Goal: Task Accomplishment & Management: Use online tool/utility

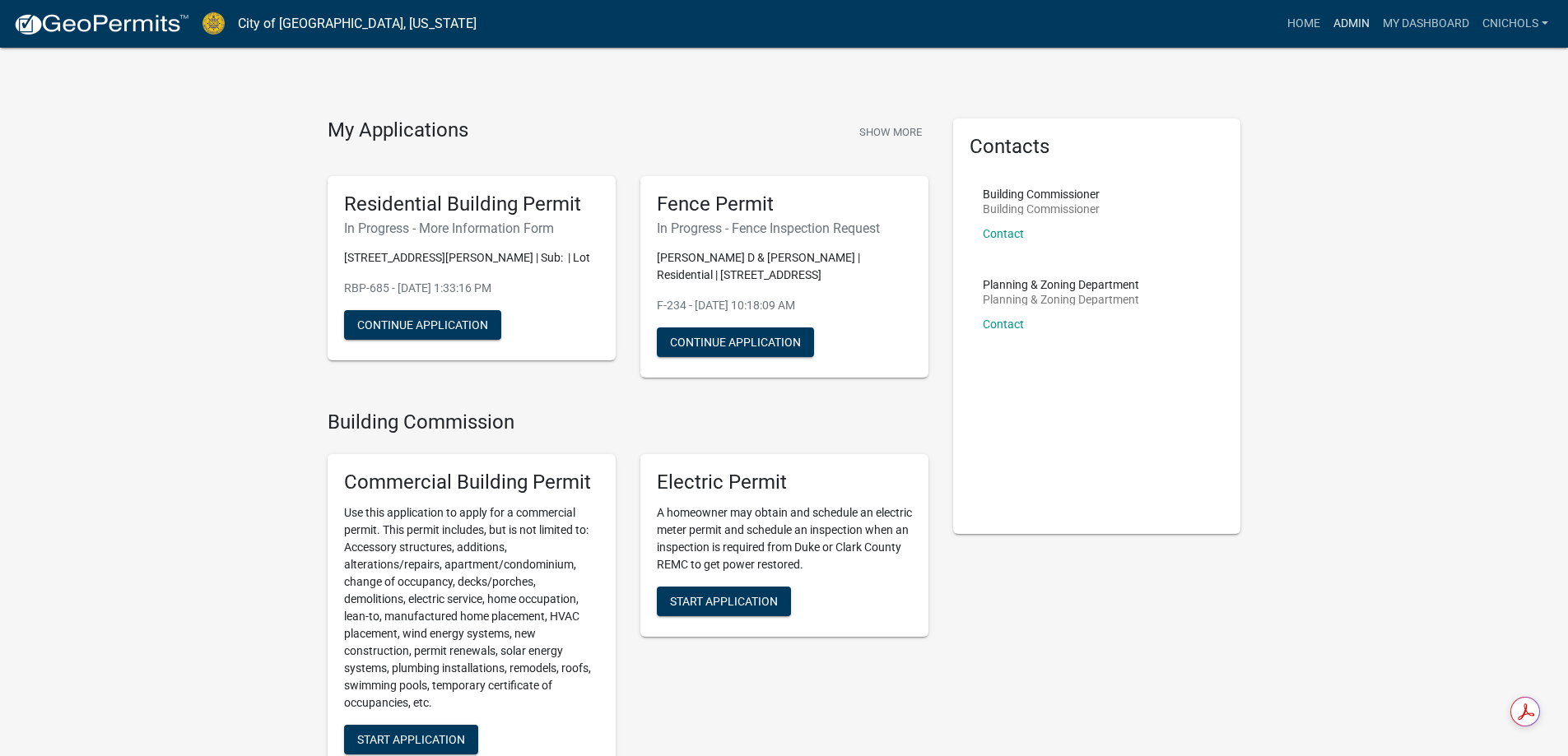
click at [1344, 21] on link "Admin" at bounding box center [1351, 24] width 50 height 31
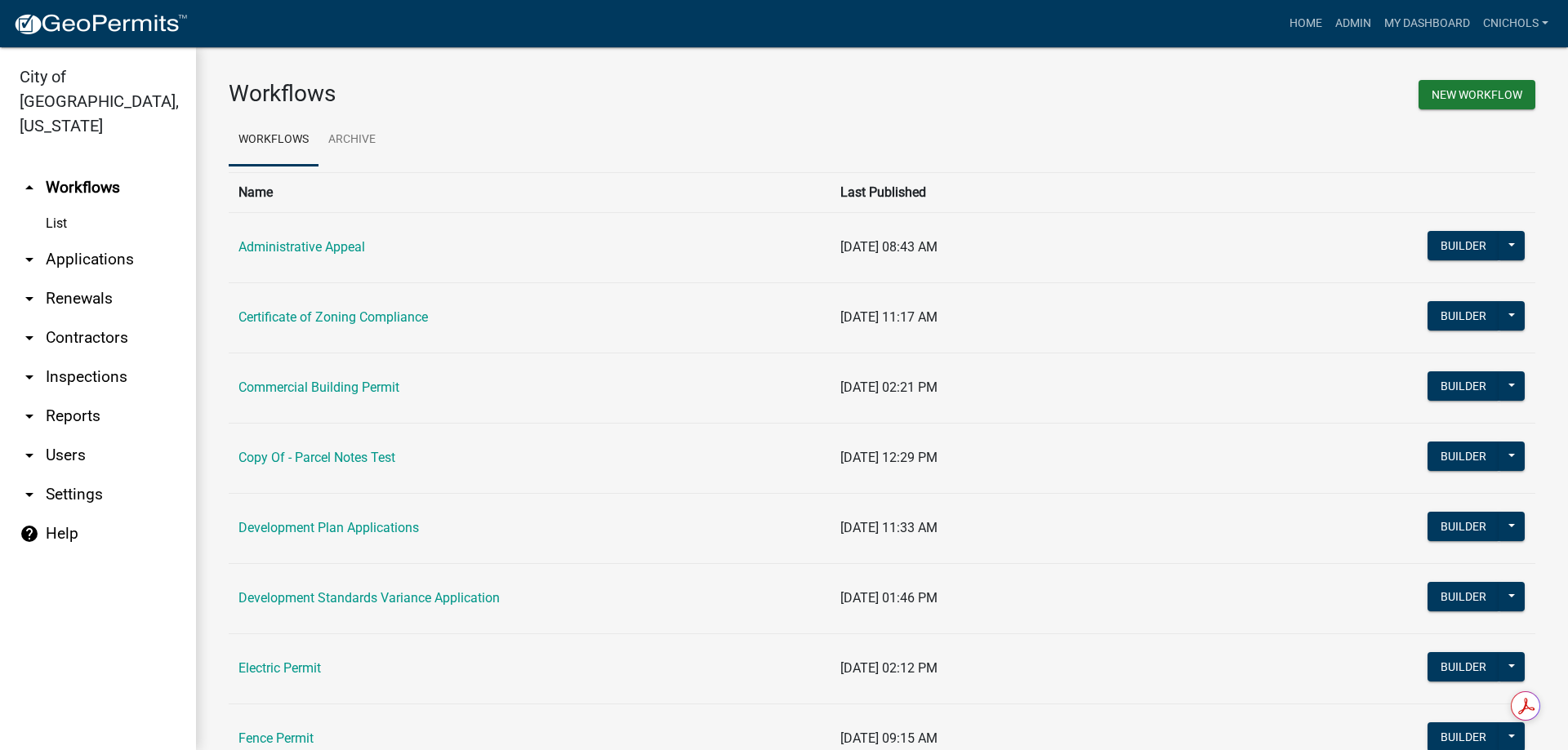
click at [91, 240] on link "arrow_drop_down Applications" at bounding box center [98, 259] width 196 height 39
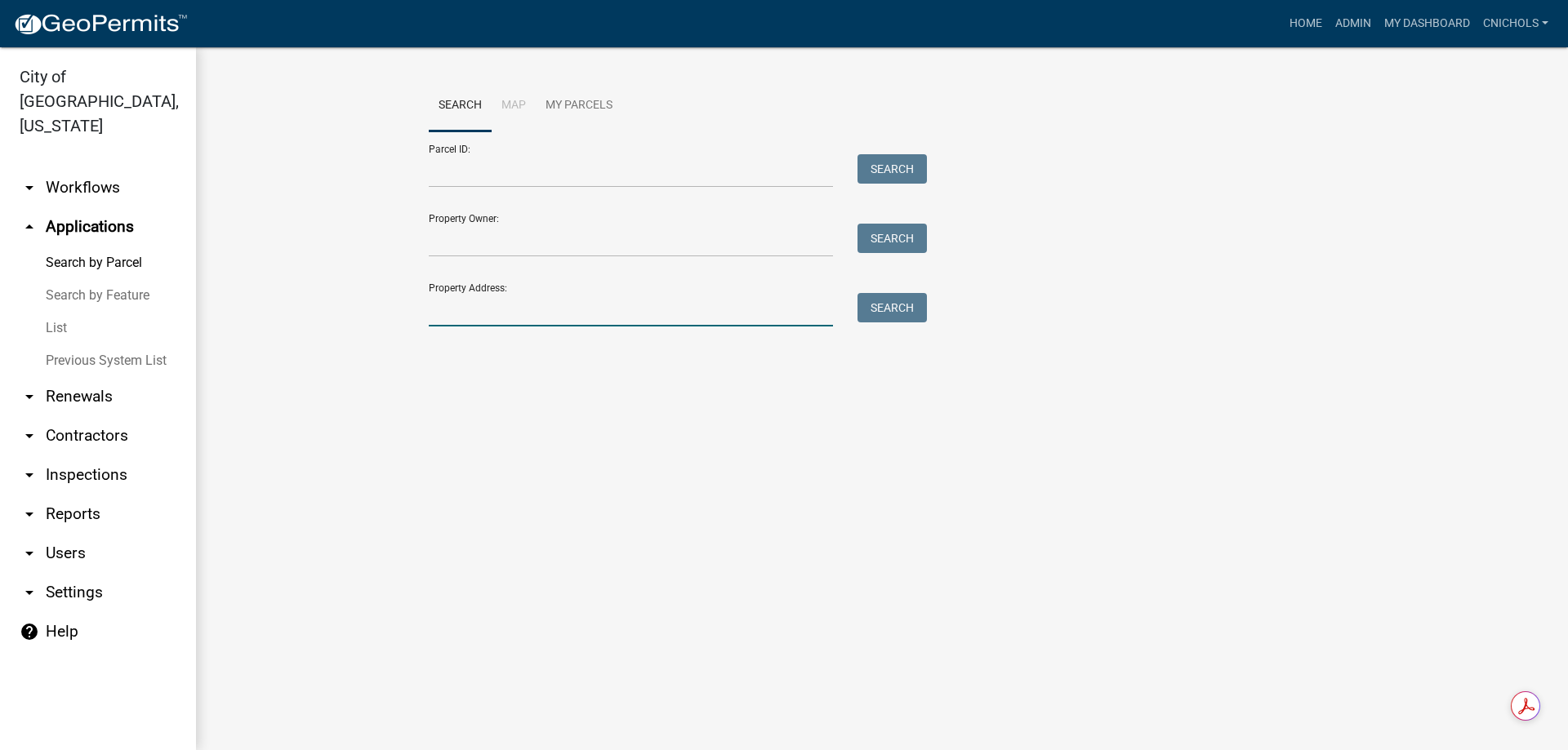
click at [484, 314] on input "Property Address:" at bounding box center [631, 310] width 405 height 33
type input "oakmo"
click at [885, 306] on button "Search" at bounding box center [892, 307] width 70 height 29
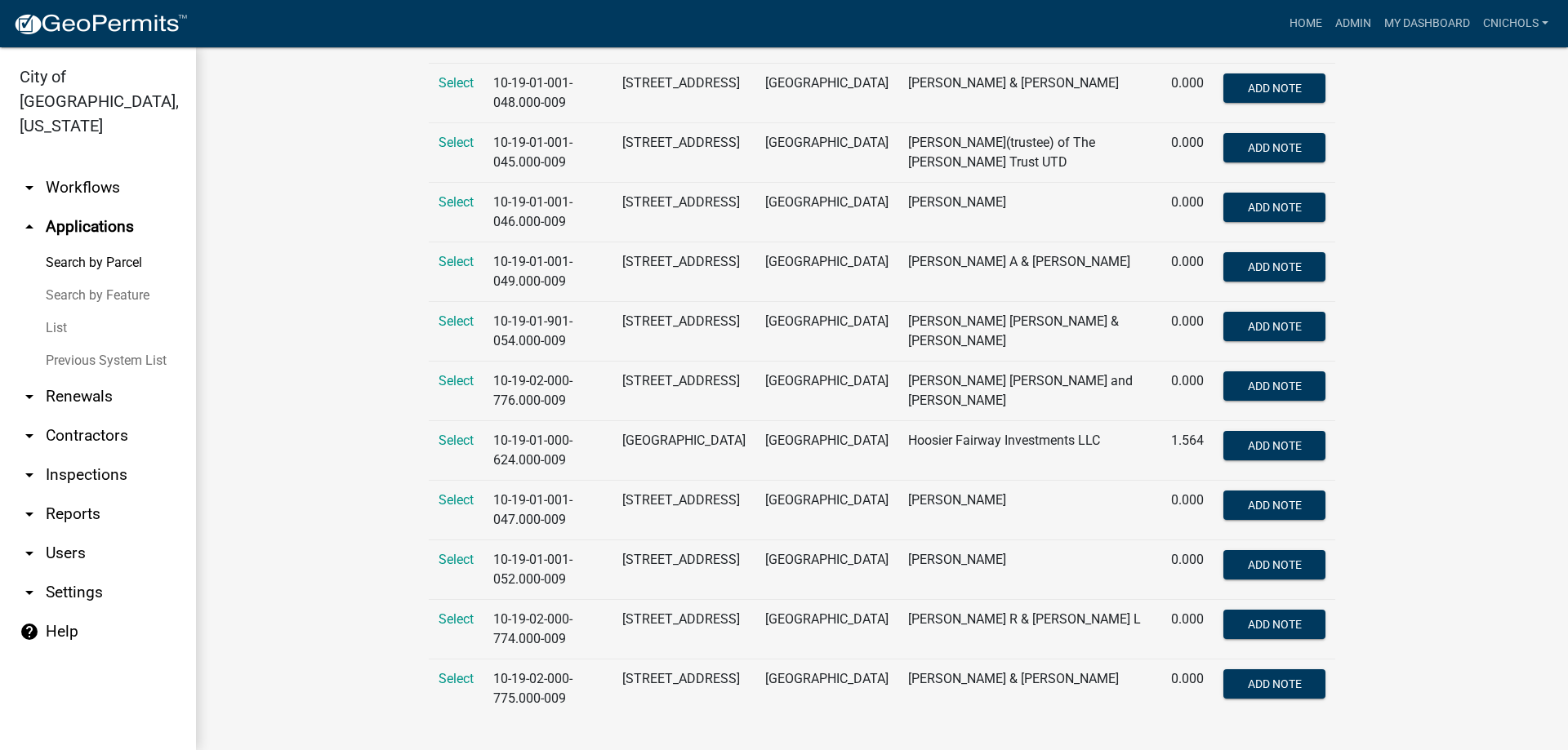
scroll to position [529, 0]
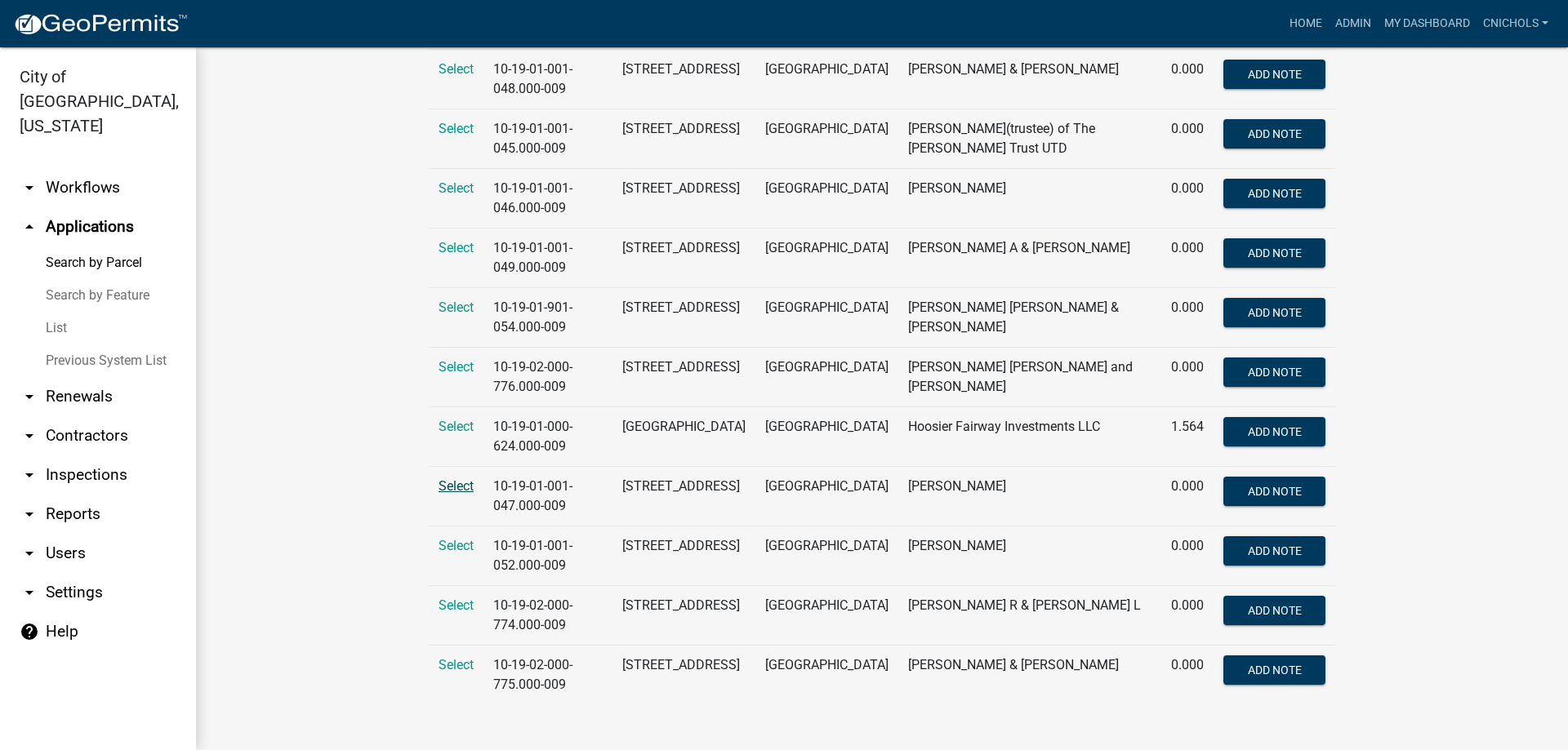
click at [445, 483] on span "Select" at bounding box center [456, 485] width 35 height 16
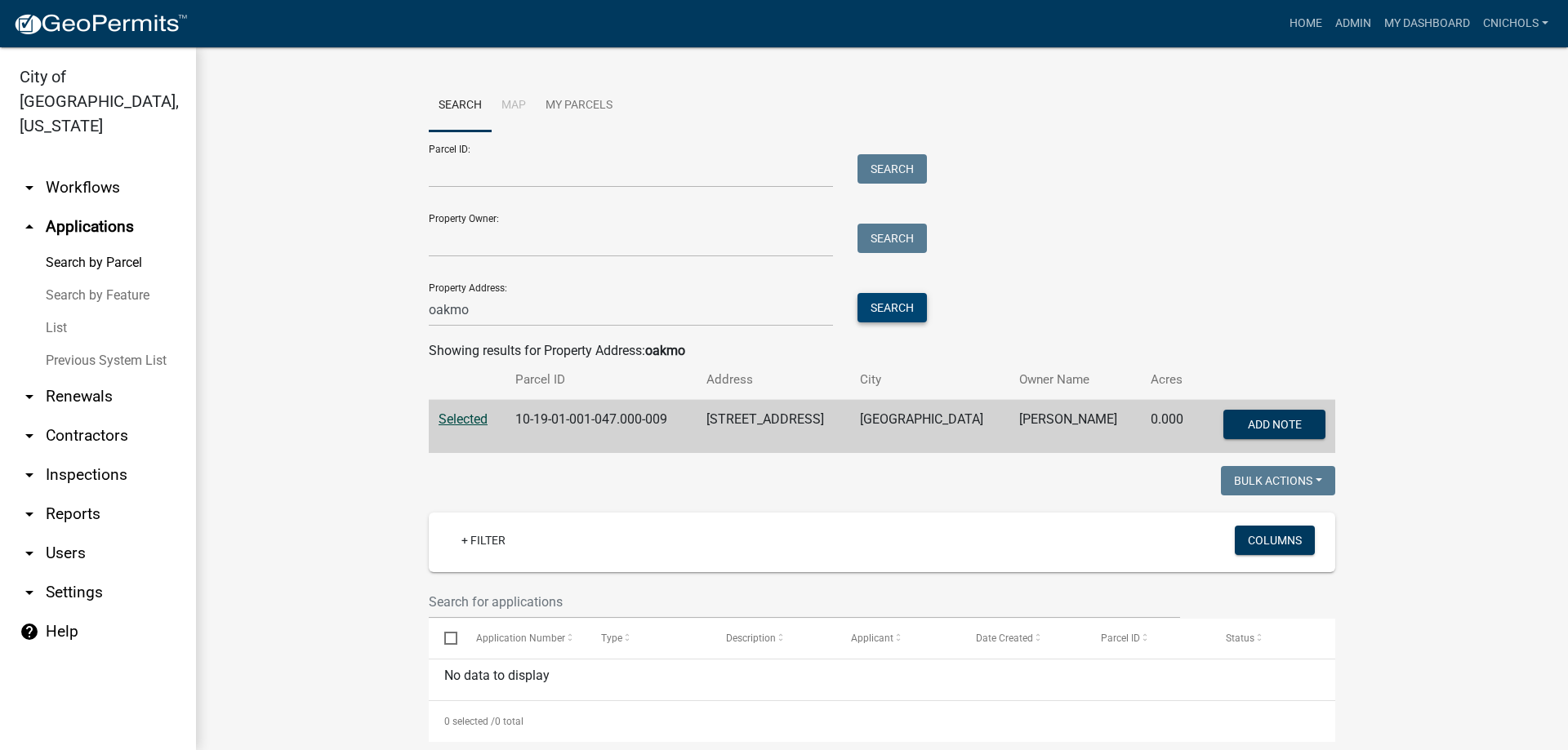
click at [883, 307] on button "Search" at bounding box center [892, 307] width 70 height 29
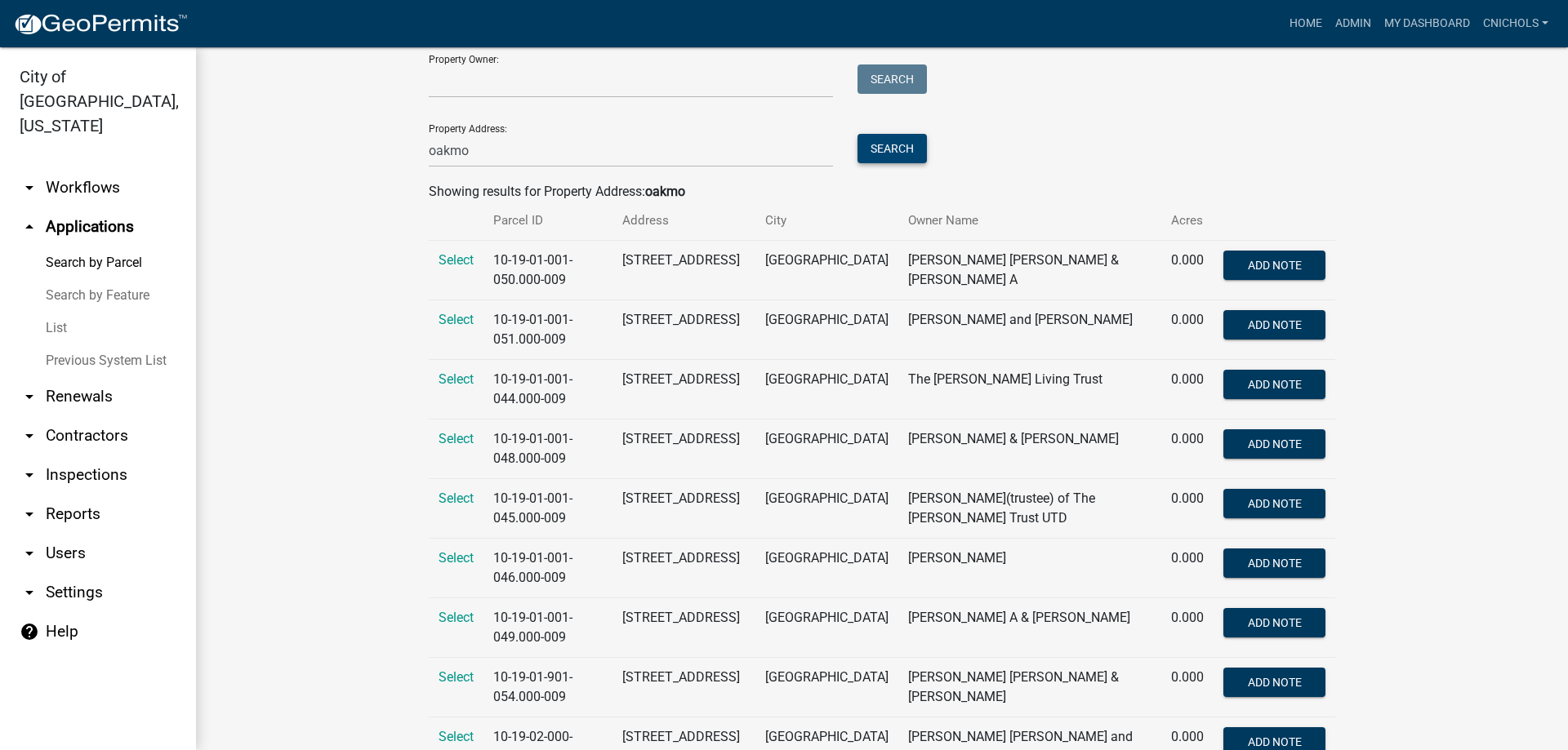
scroll to position [163, 0]
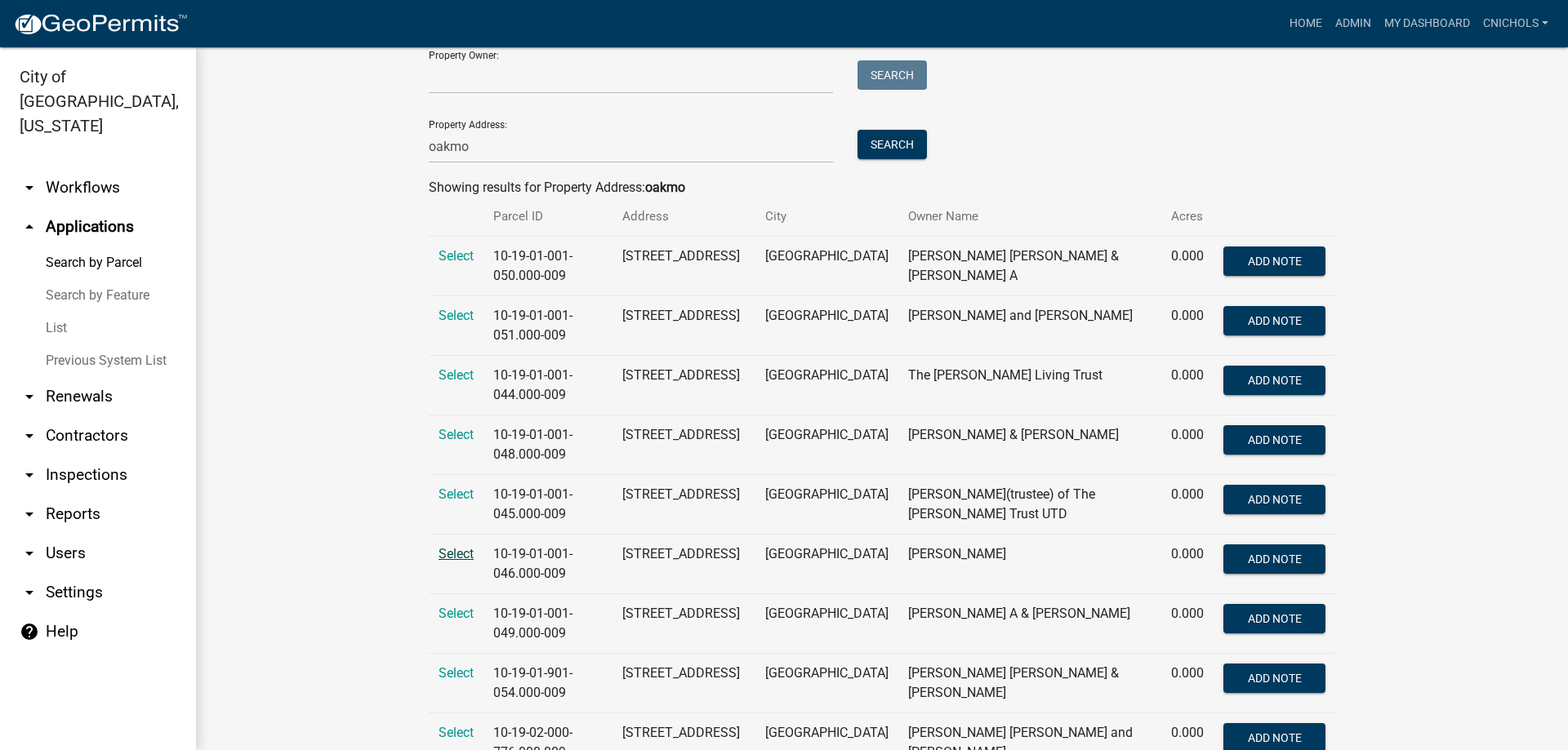
click at [450, 554] on span "Select" at bounding box center [456, 553] width 35 height 16
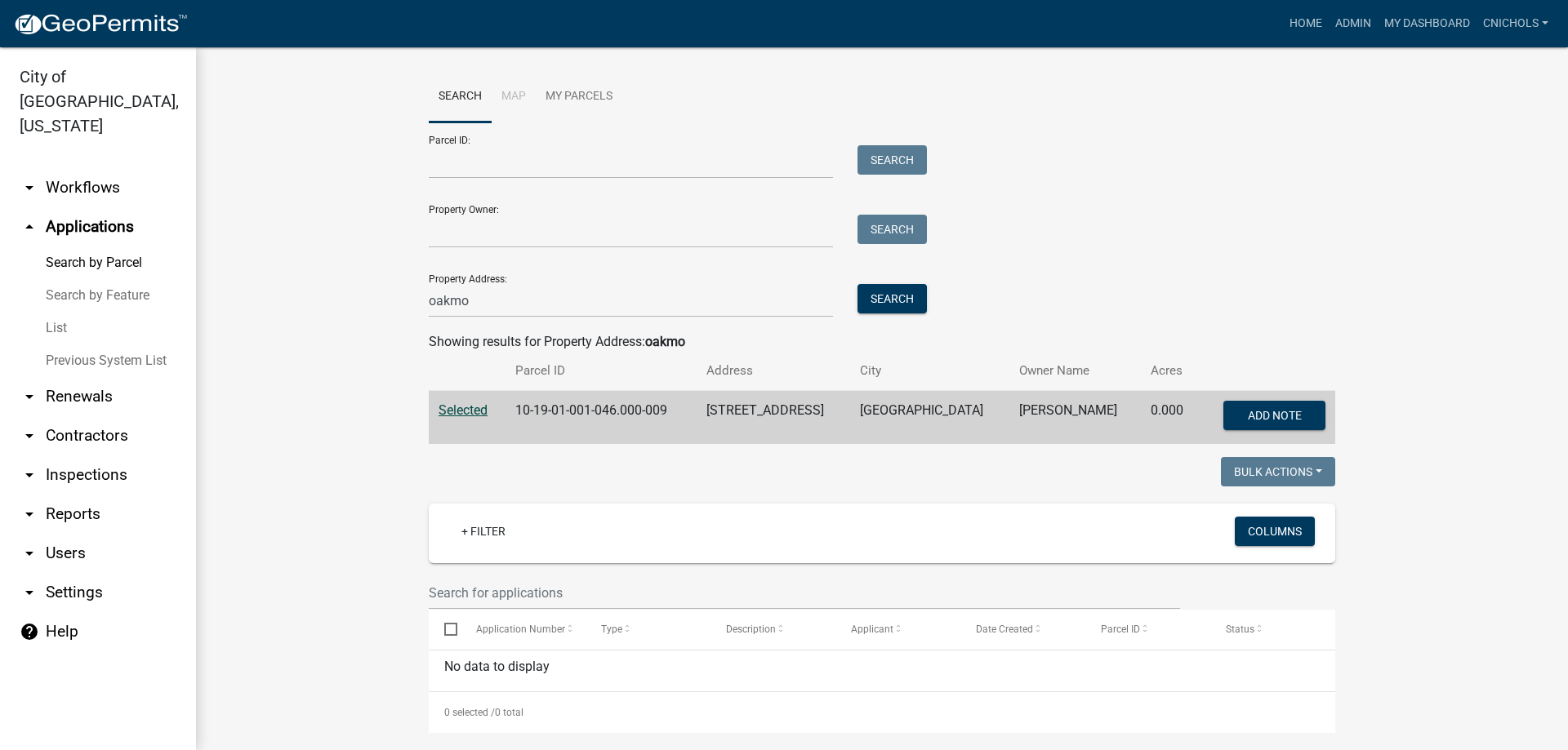
scroll to position [0, 0]
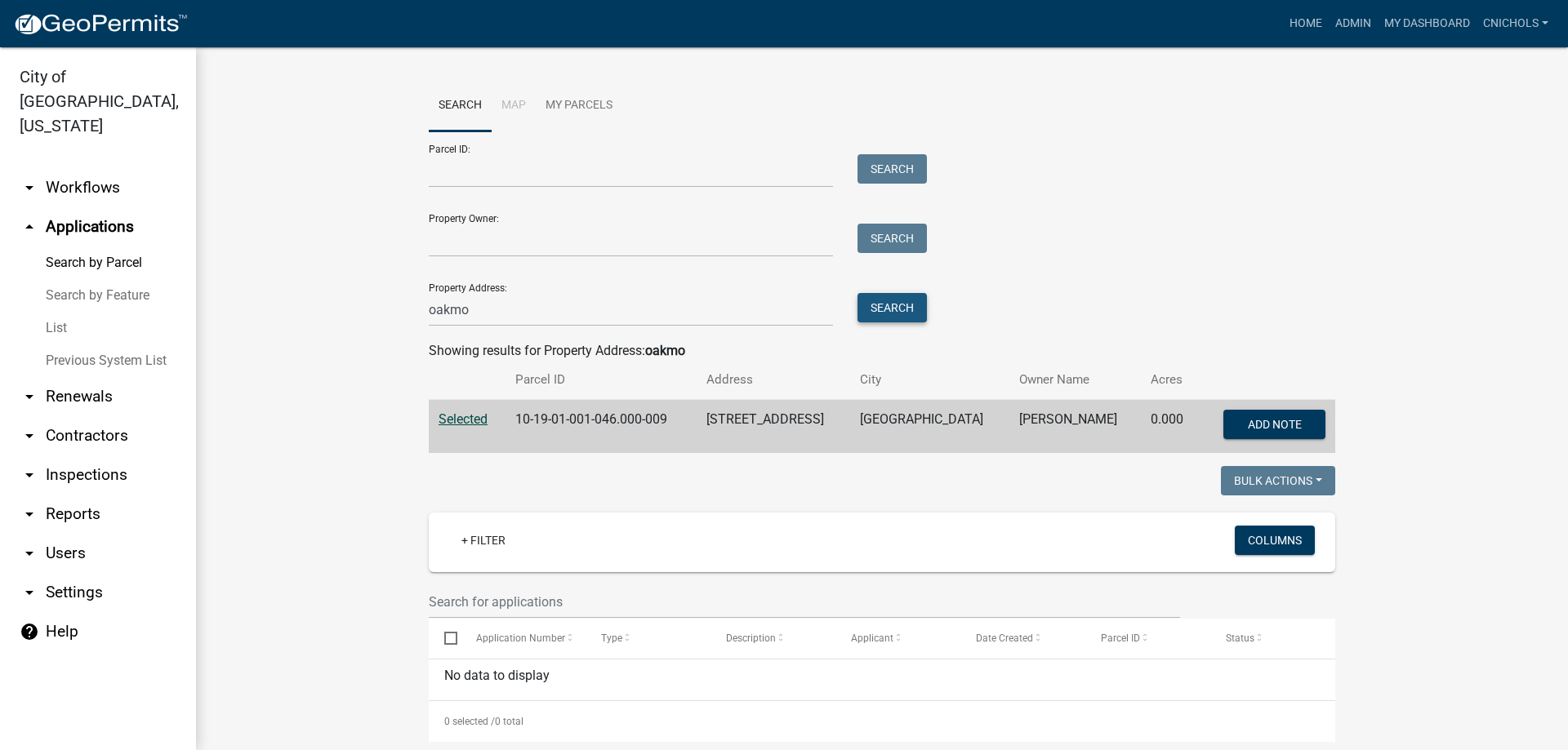
click at [882, 311] on button "Search" at bounding box center [892, 307] width 70 height 29
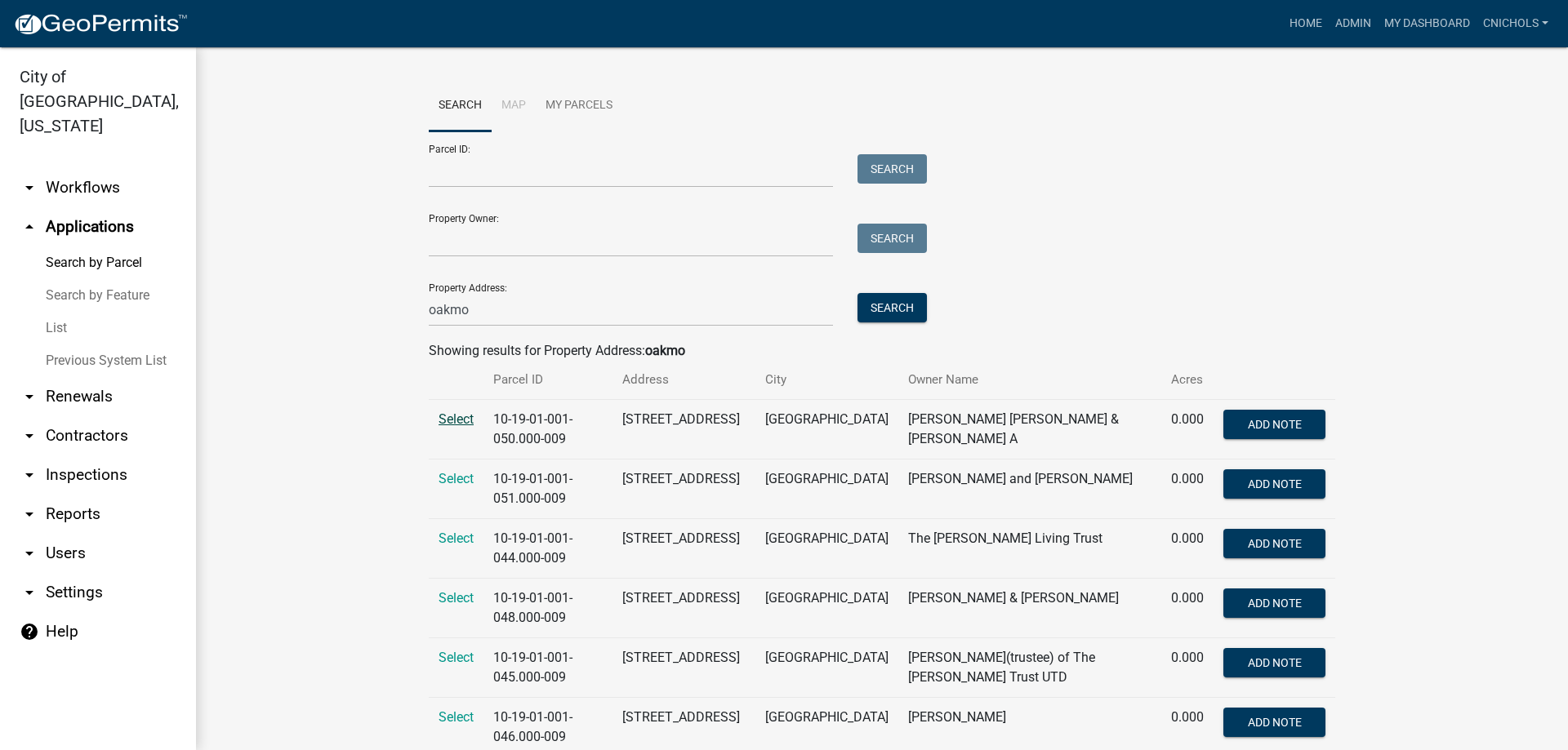
click at [446, 415] on span "Select" at bounding box center [456, 419] width 35 height 16
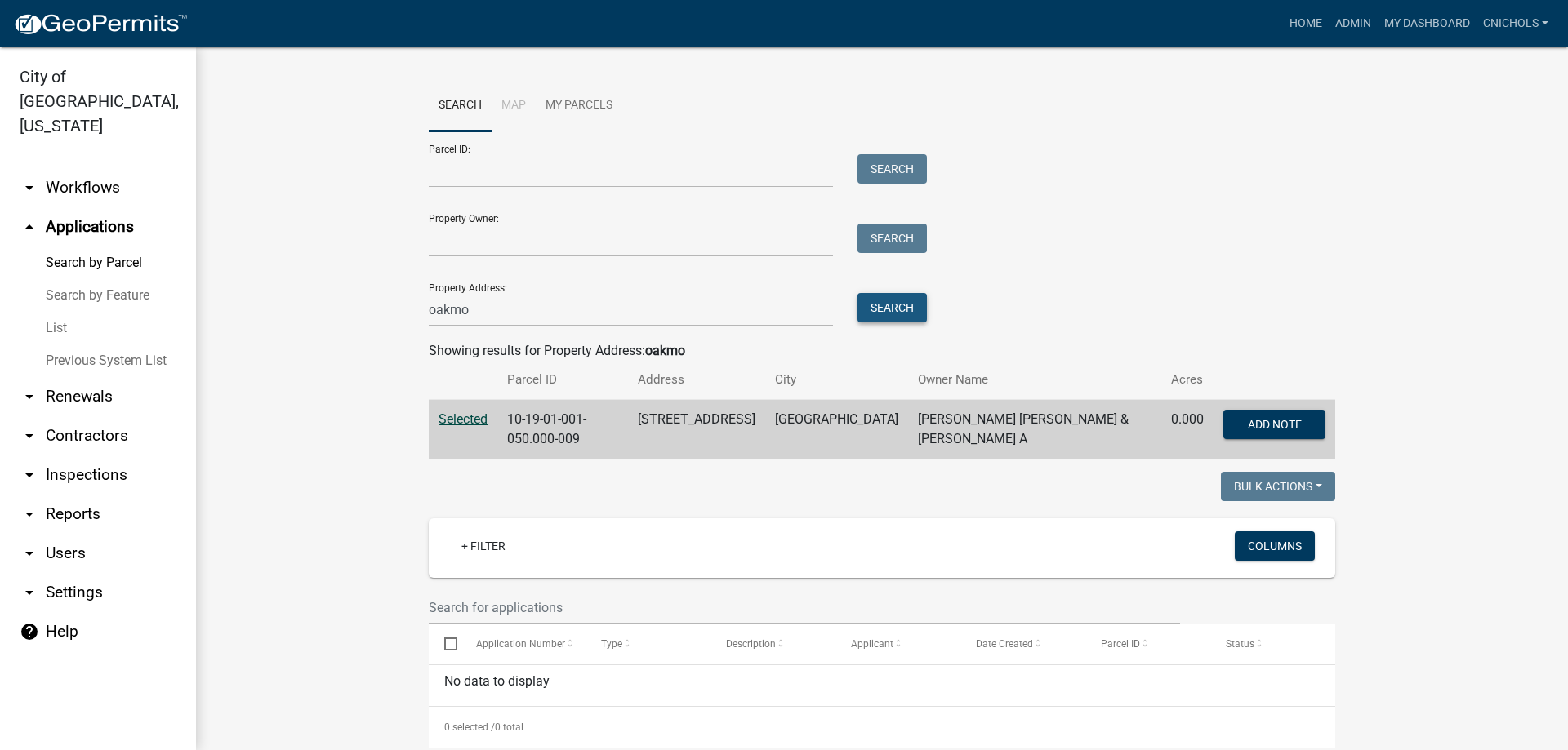
click at [867, 310] on button "Search" at bounding box center [892, 307] width 70 height 29
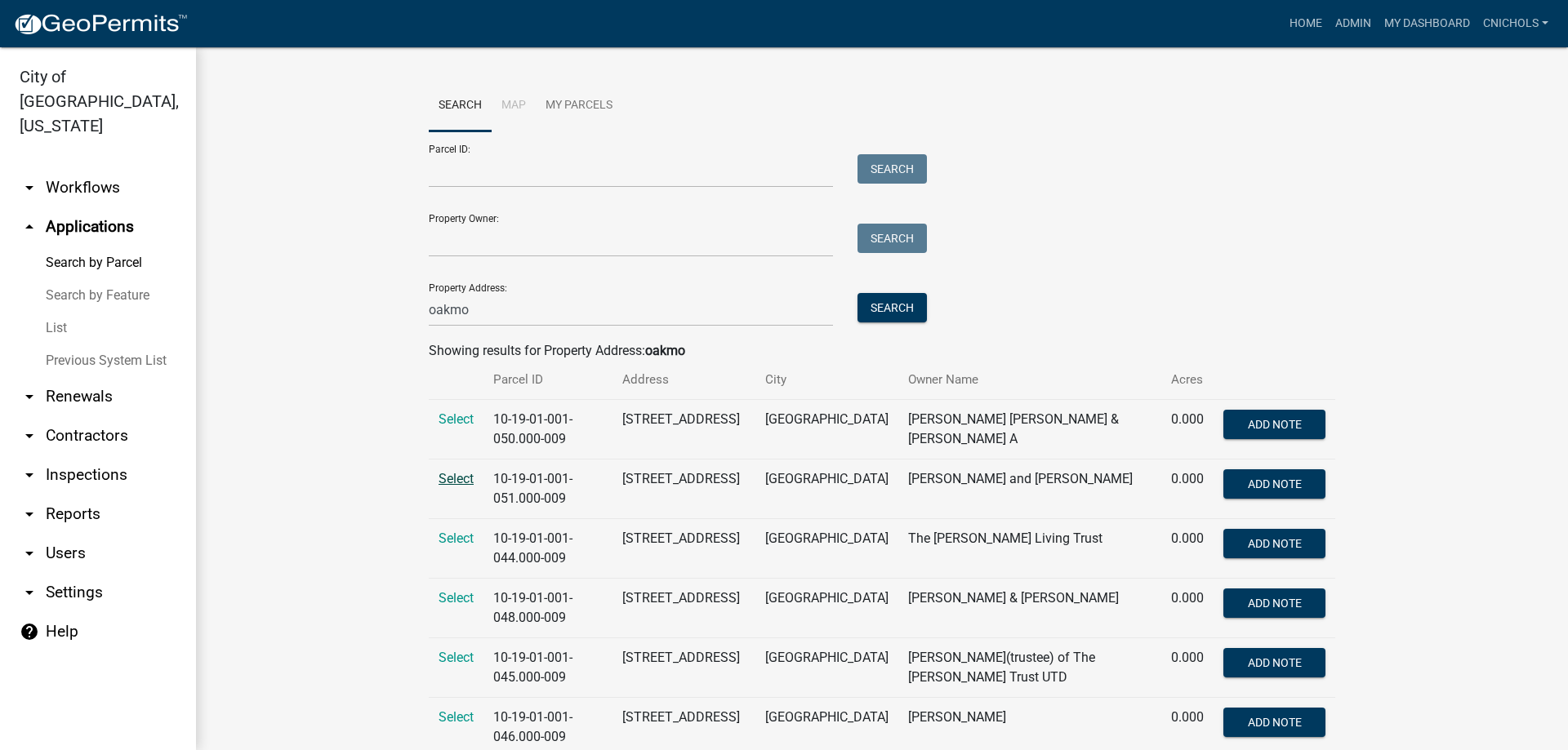
click at [441, 477] on span "Select" at bounding box center [456, 479] width 35 height 16
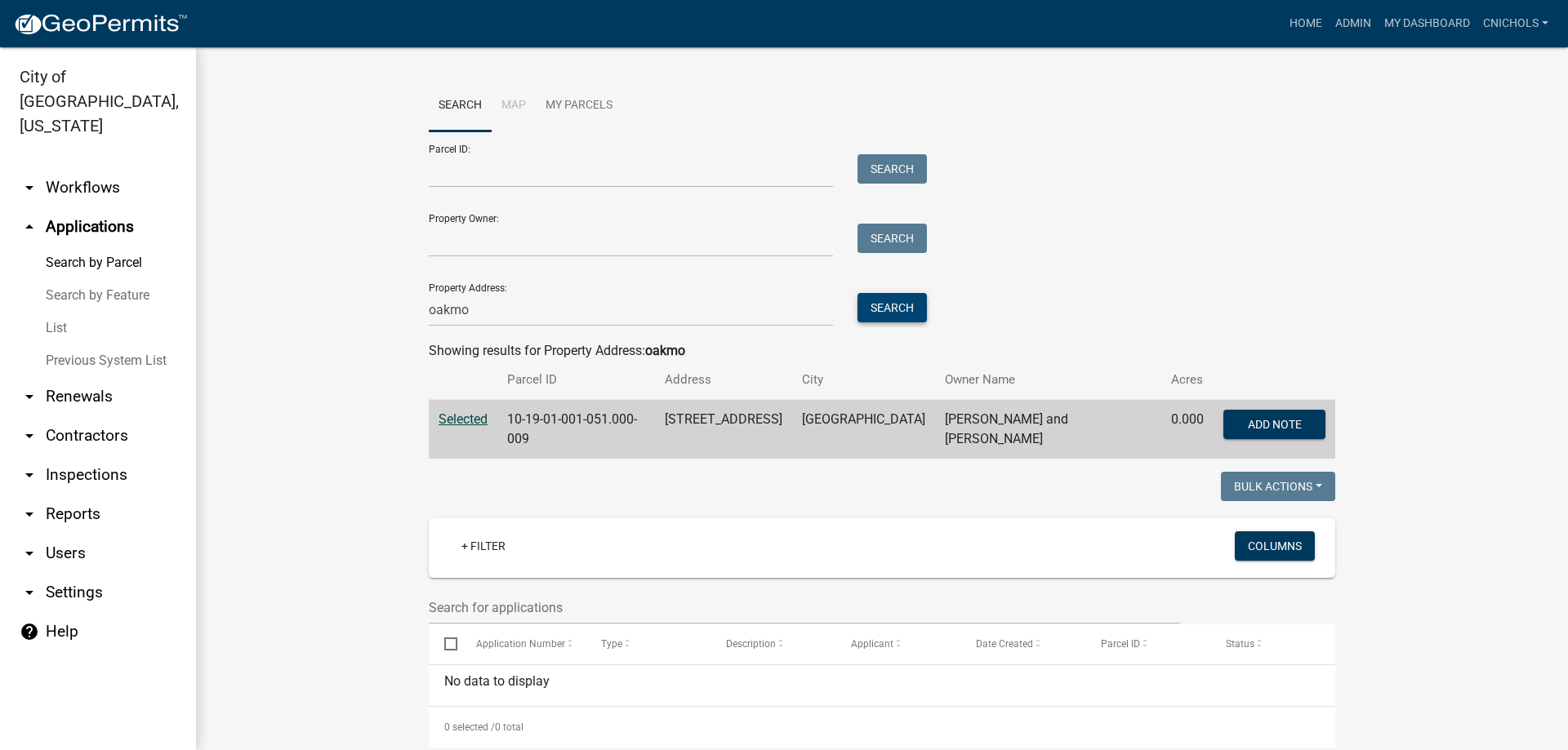
click at [899, 302] on button "Search" at bounding box center [892, 307] width 70 height 29
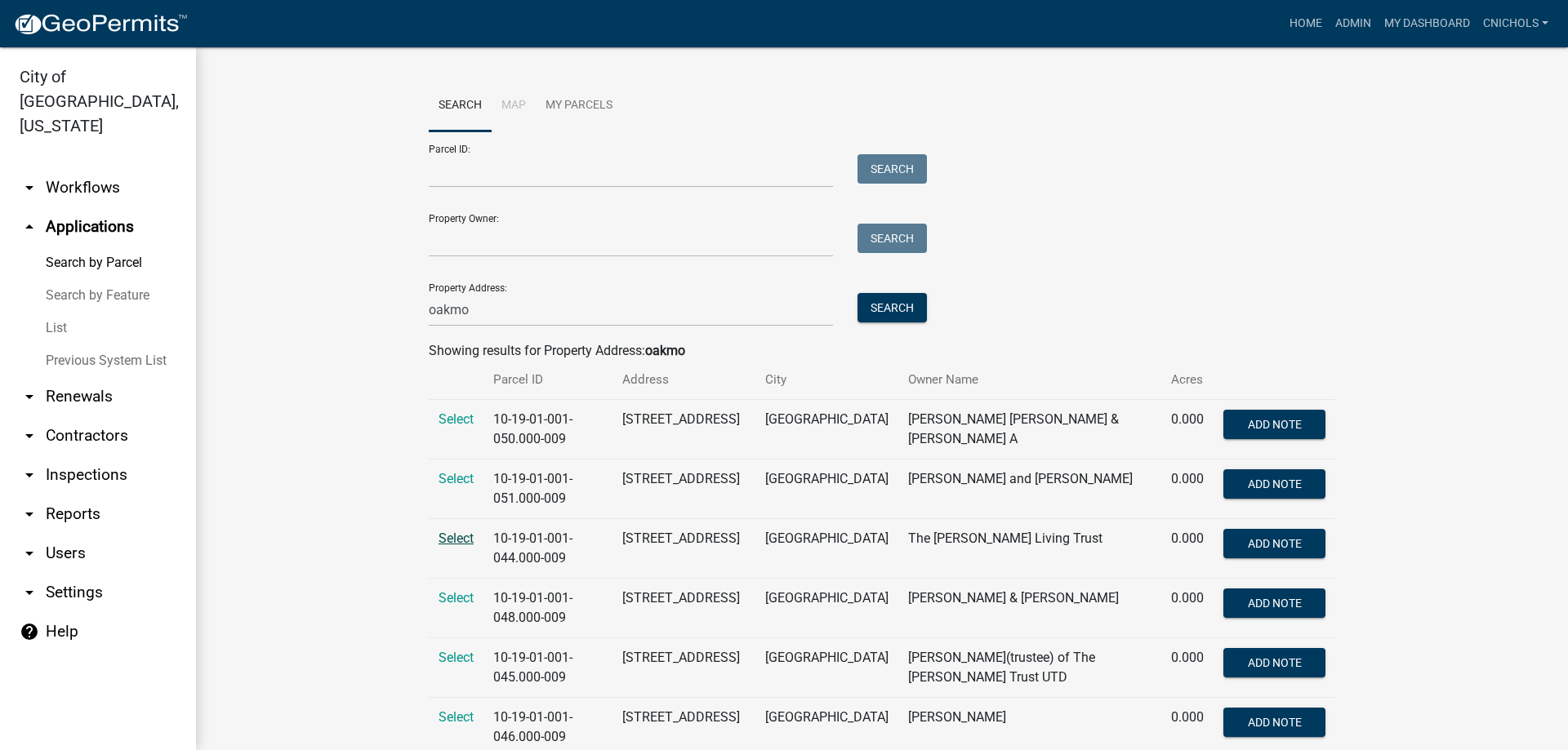
click at [439, 537] on span "Select" at bounding box center [456, 538] width 35 height 16
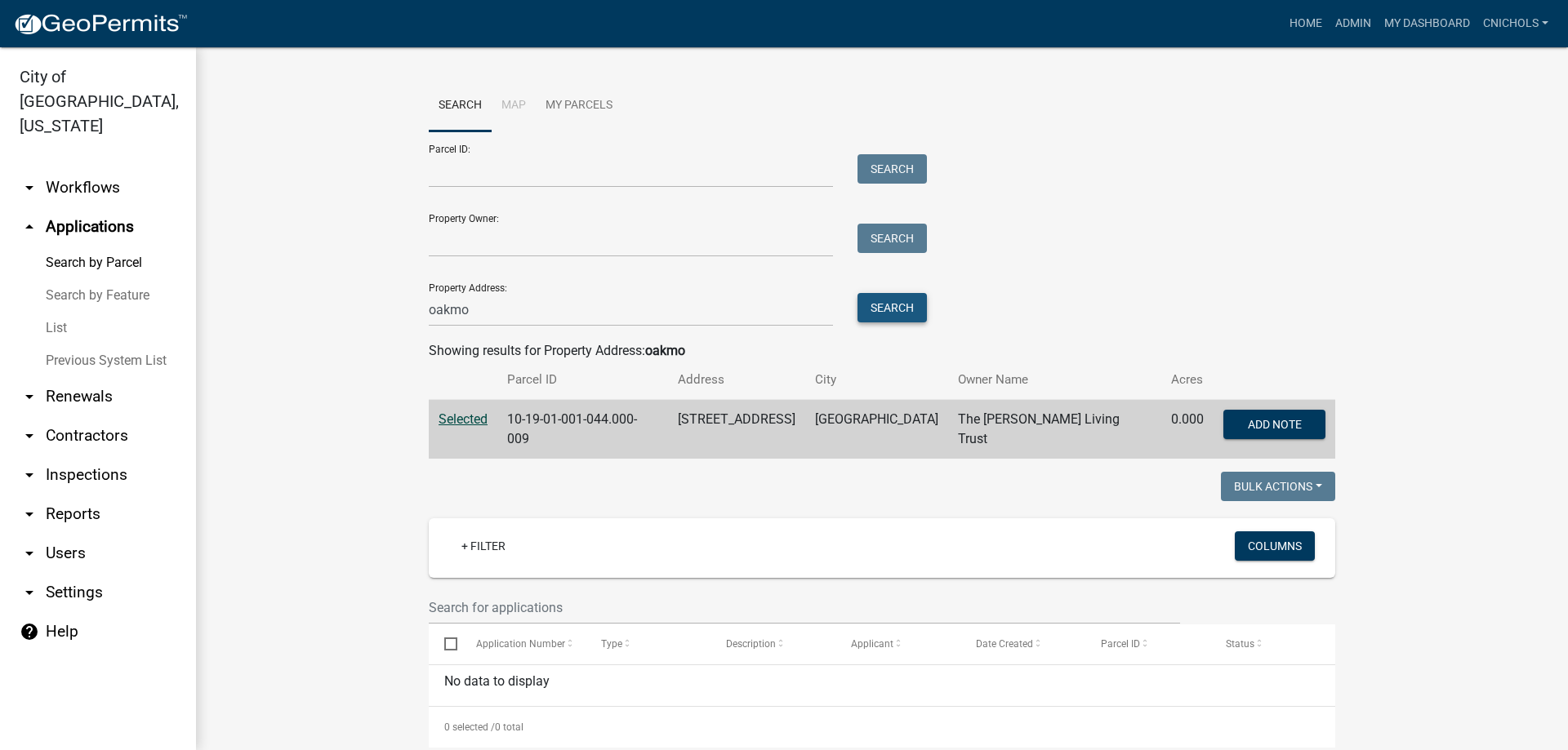
click at [894, 308] on button "Search" at bounding box center [892, 307] width 70 height 29
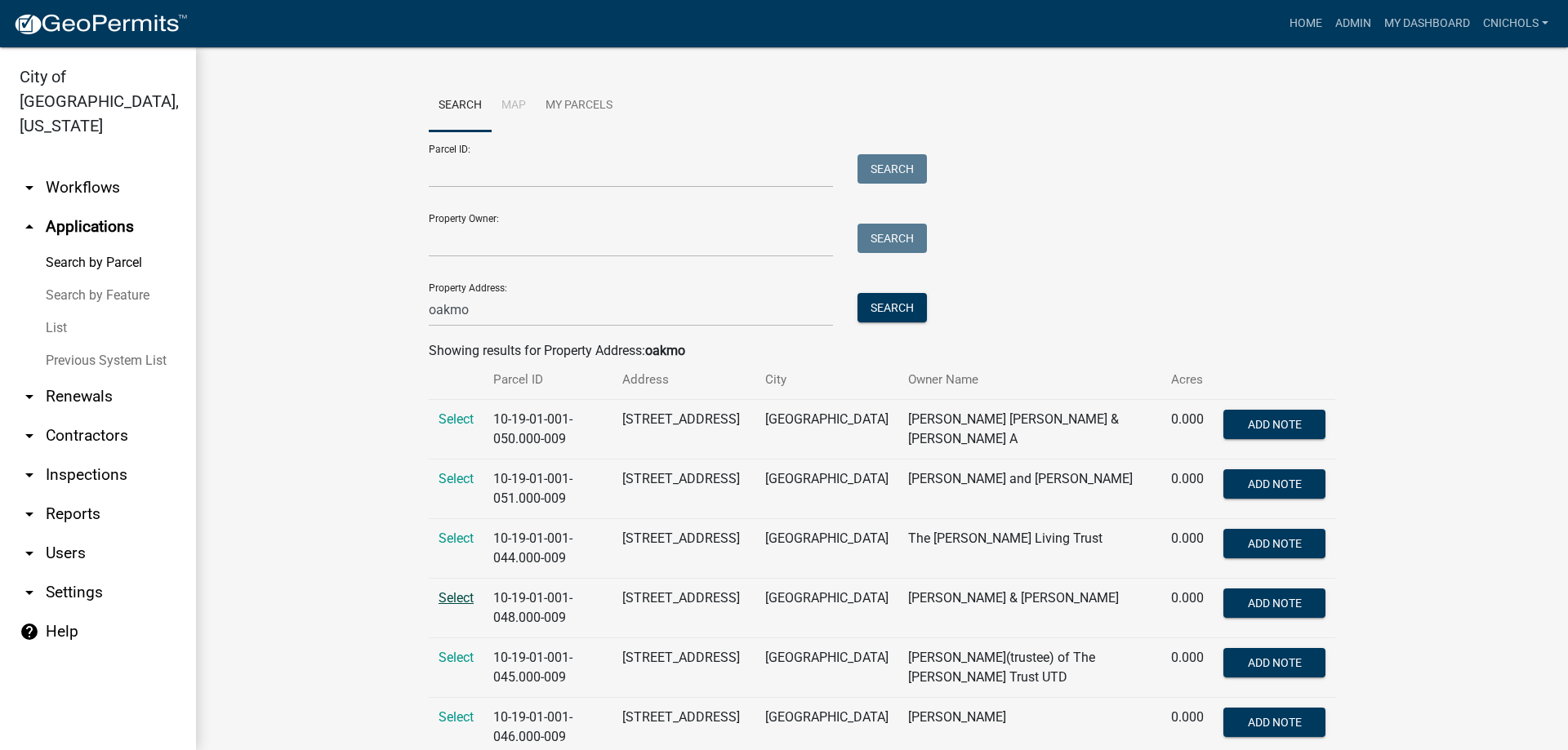
click at [445, 597] on span "Select" at bounding box center [456, 598] width 35 height 16
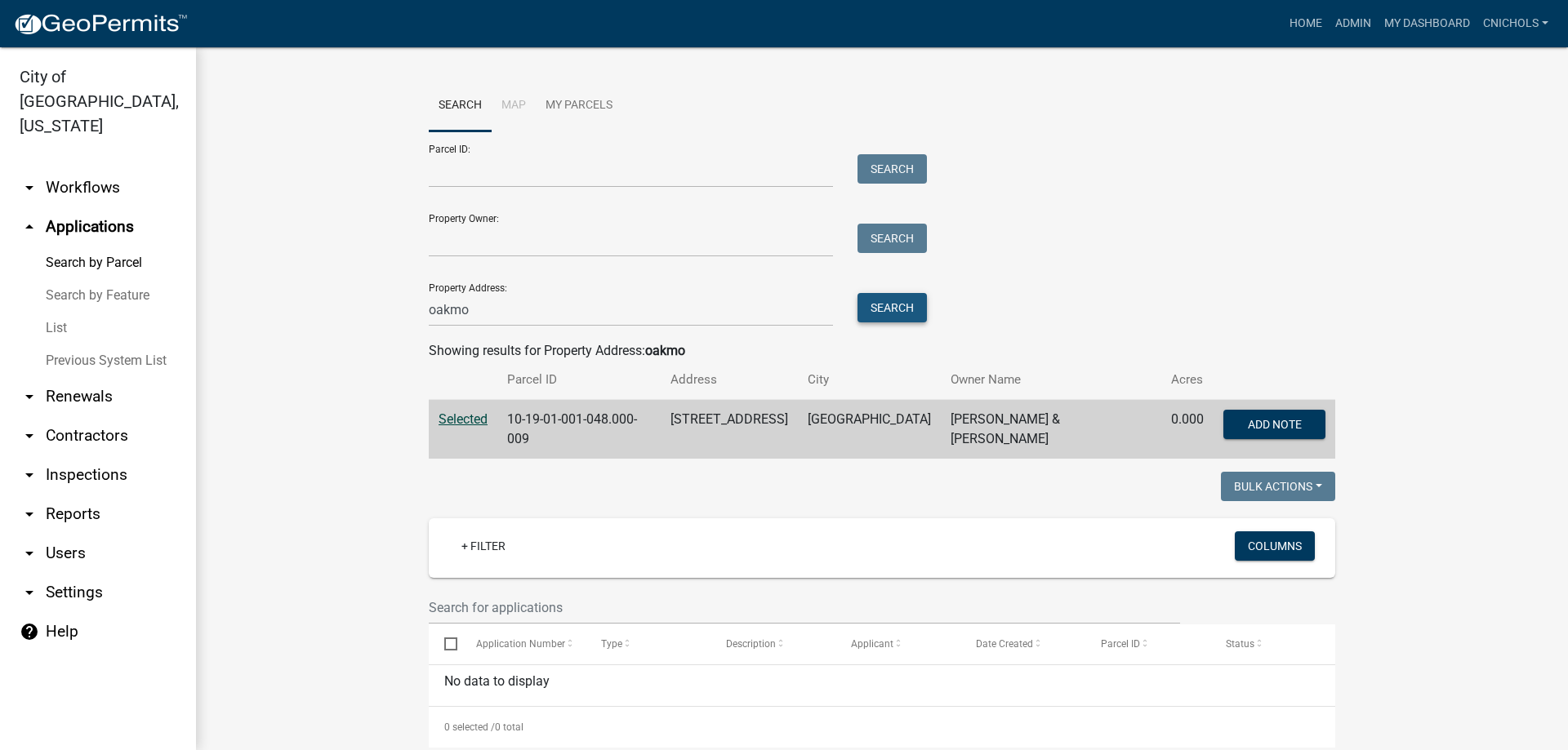
click at [886, 309] on button "Search" at bounding box center [892, 307] width 70 height 29
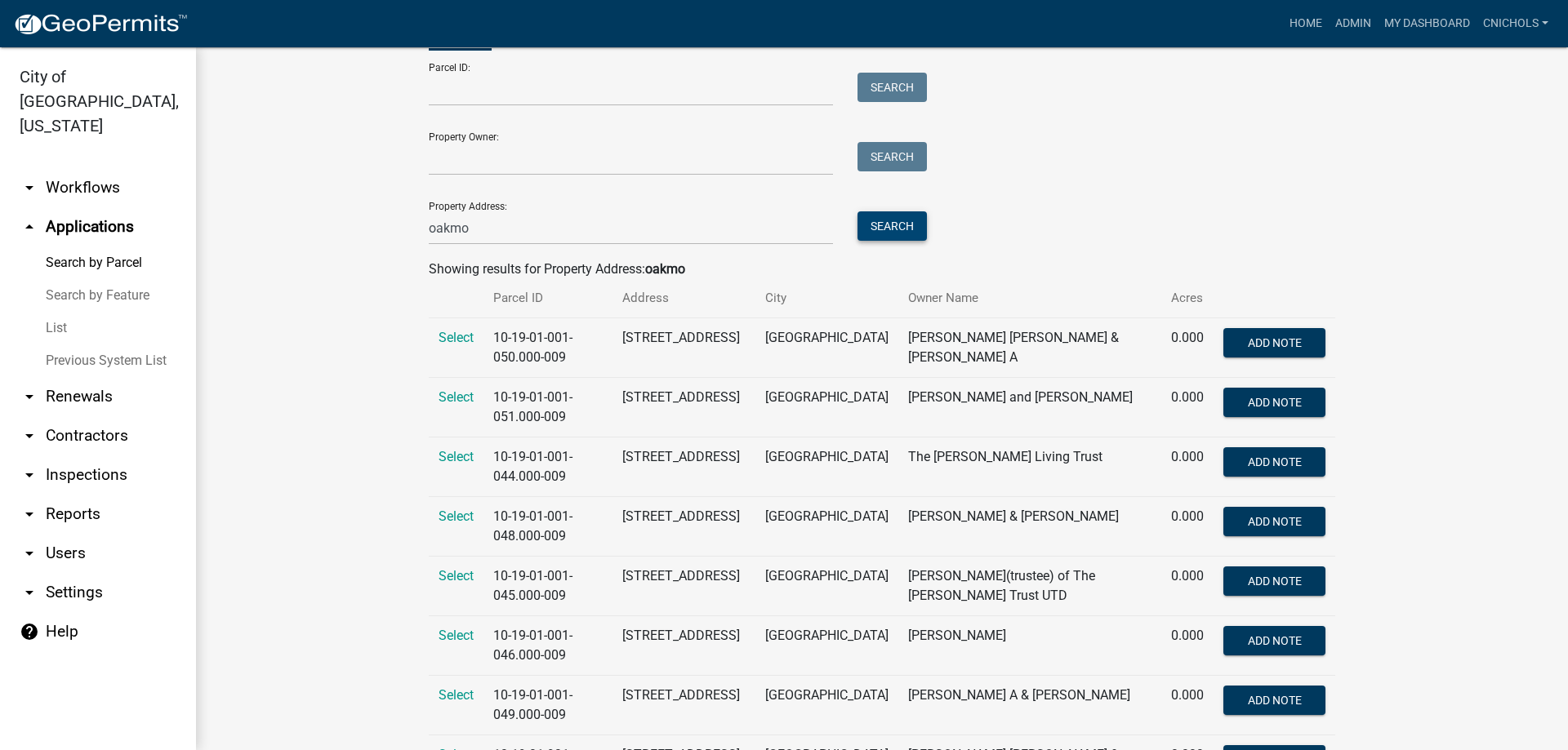
scroll to position [163, 0]
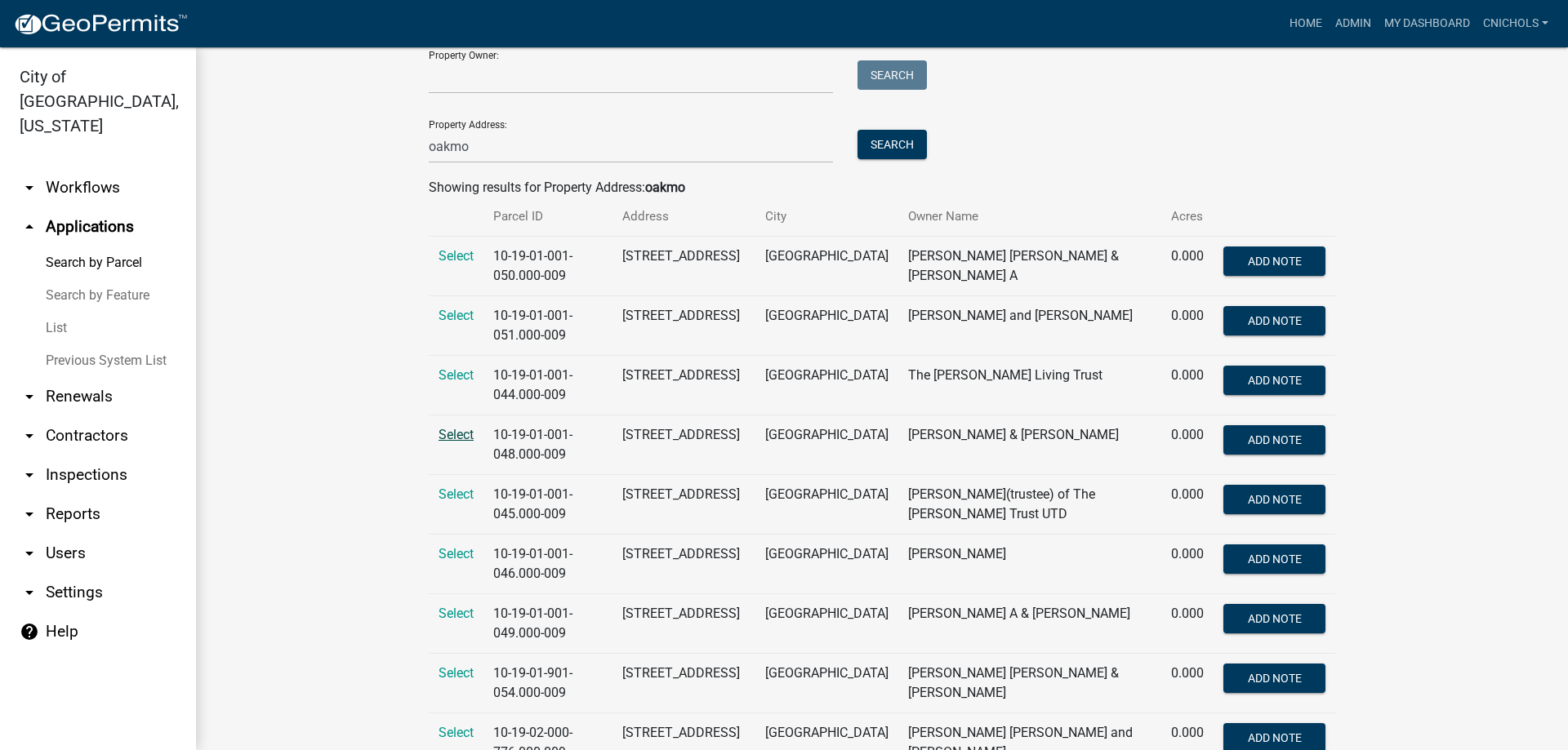
click at [446, 432] on span "Select" at bounding box center [456, 434] width 35 height 16
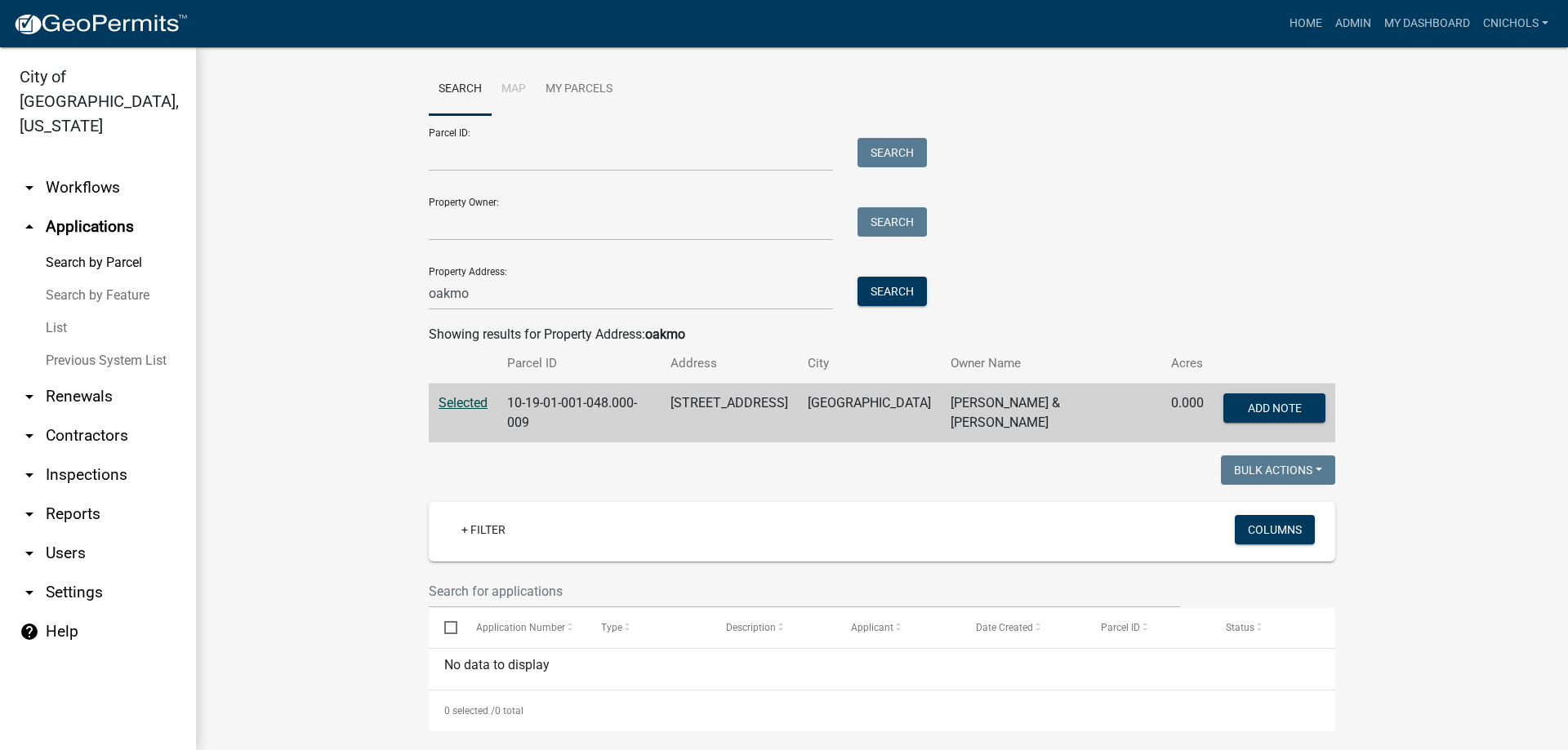
scroll to position [3, 0]
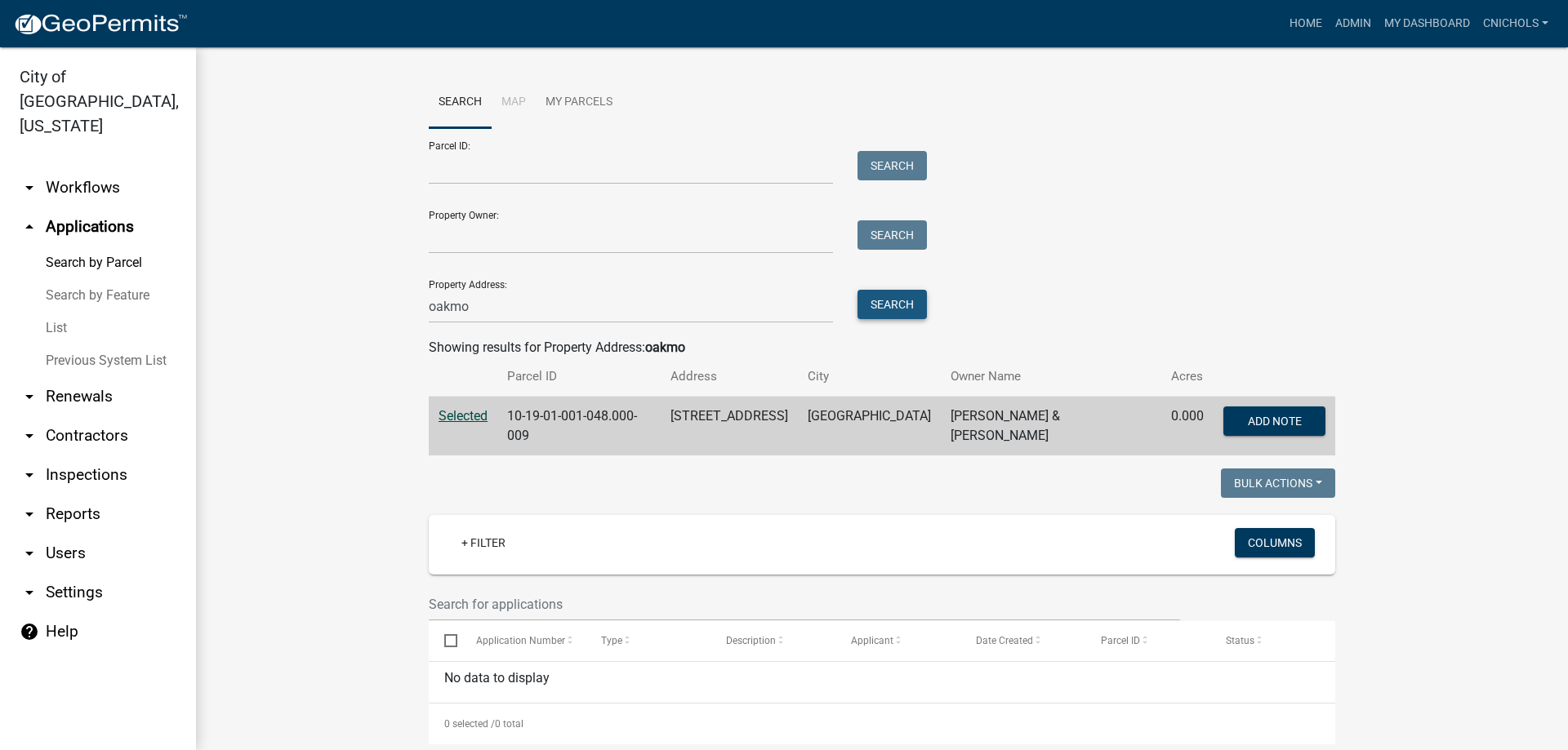
click at [890, 303] on button "Search" at bounding box center [892, 304] width 70 height 29
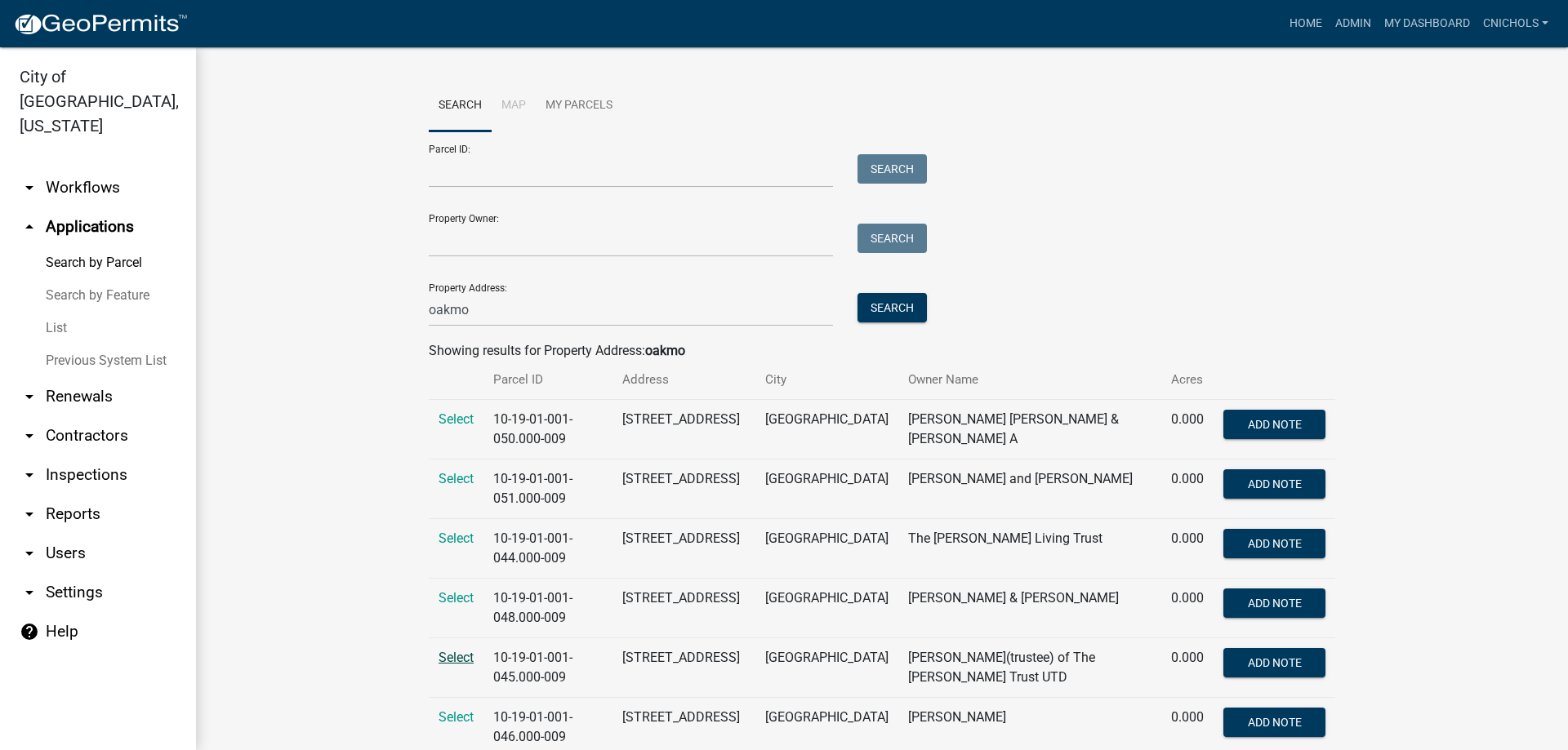
click at [444, 651] on span "Select" at bounding box center [456, 657] width 35 height 16
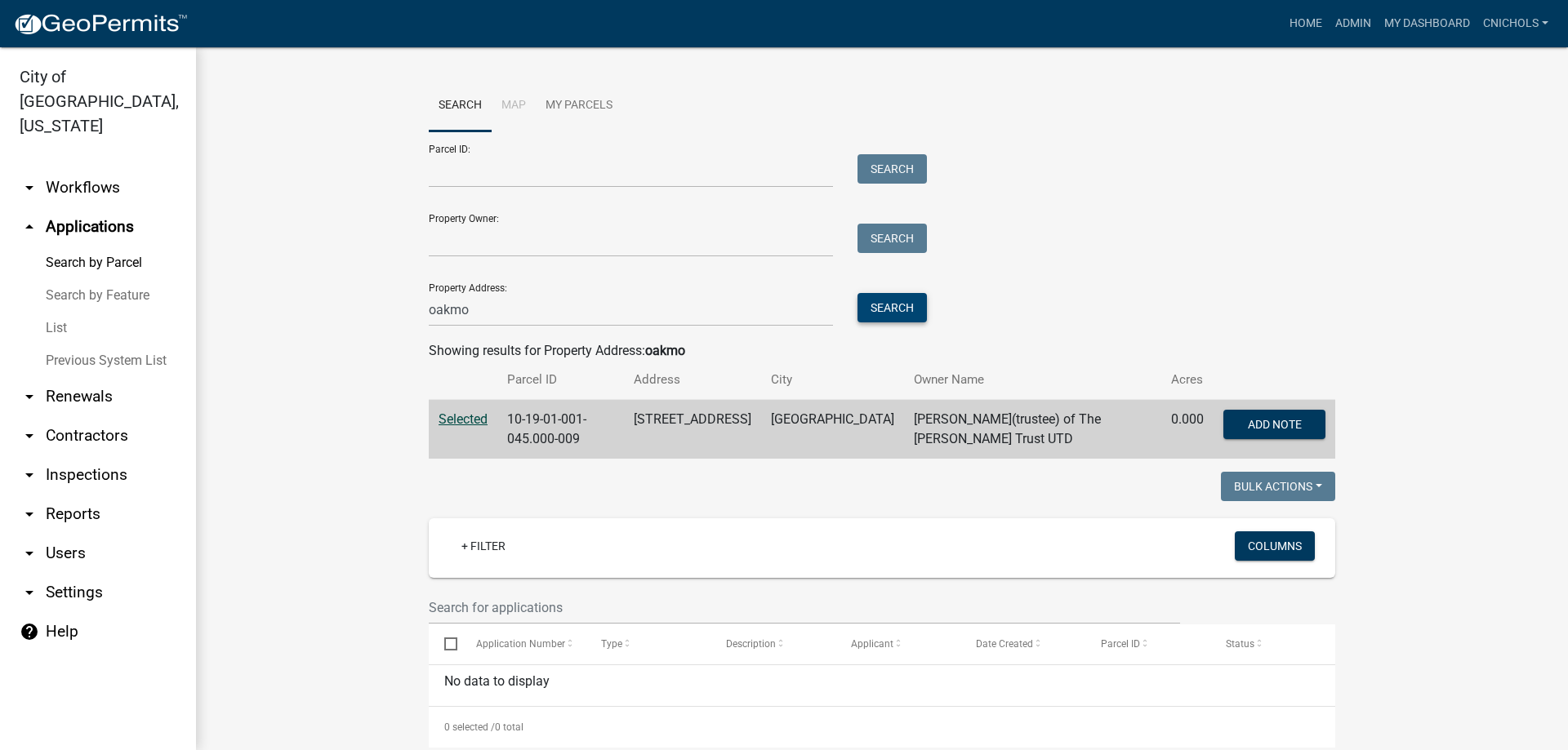
click at [882, 305] on button "Search" at bounding box center [892, 307] width 70 height 29
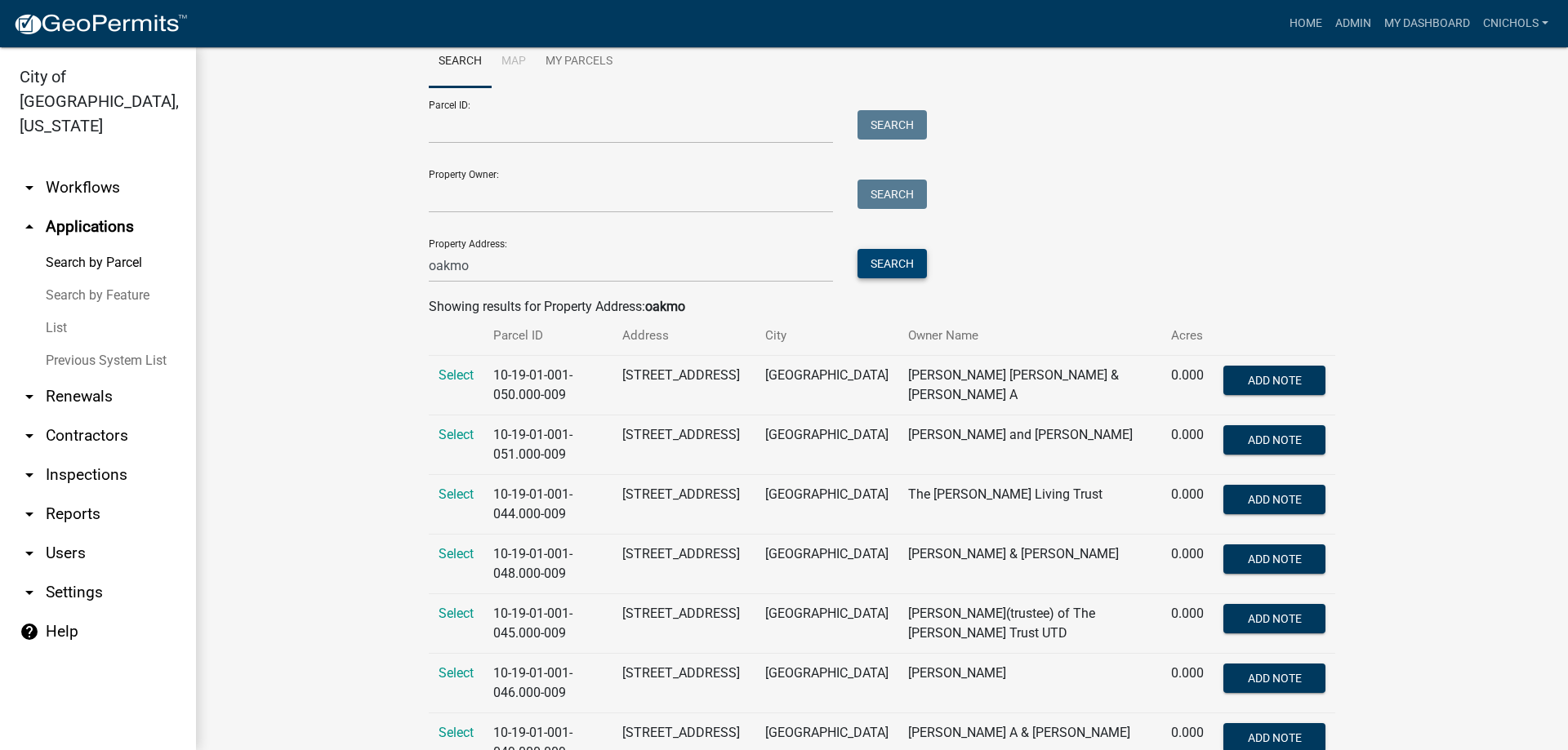
scroll to position [82, 0]
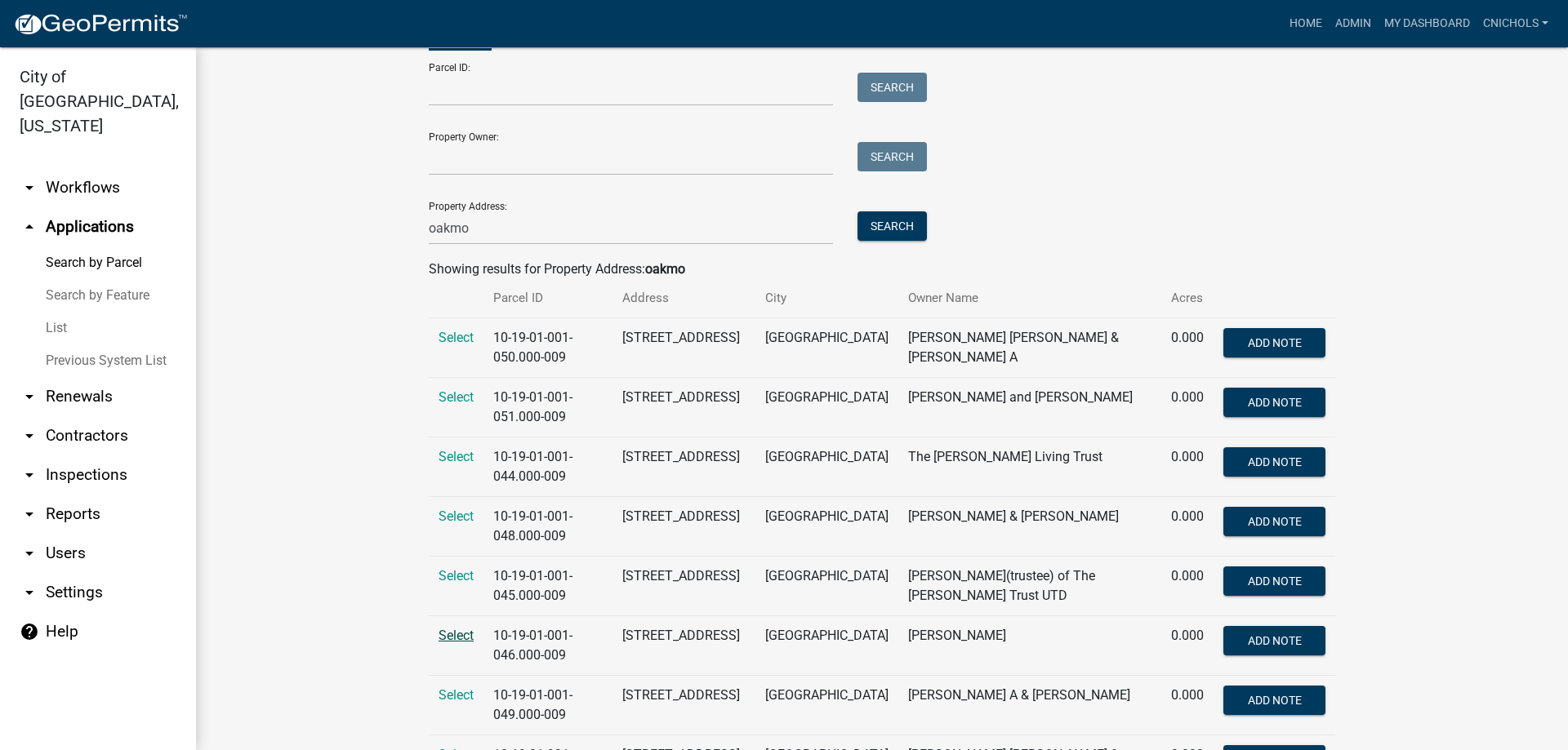
click at [445, 629] on span "Select" at bounding box center [456, 635] width 35 height 16
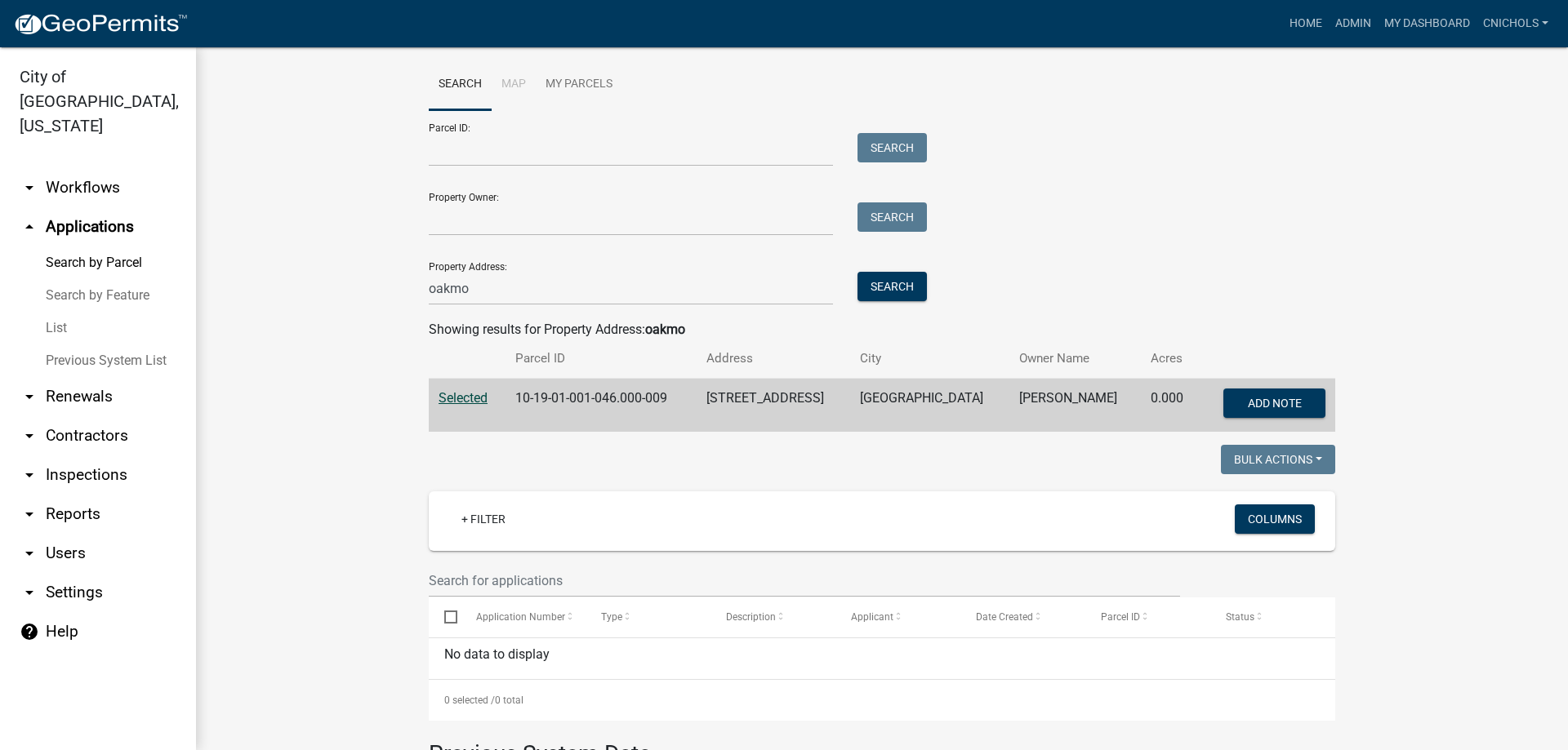
scroll to position [0, 0]
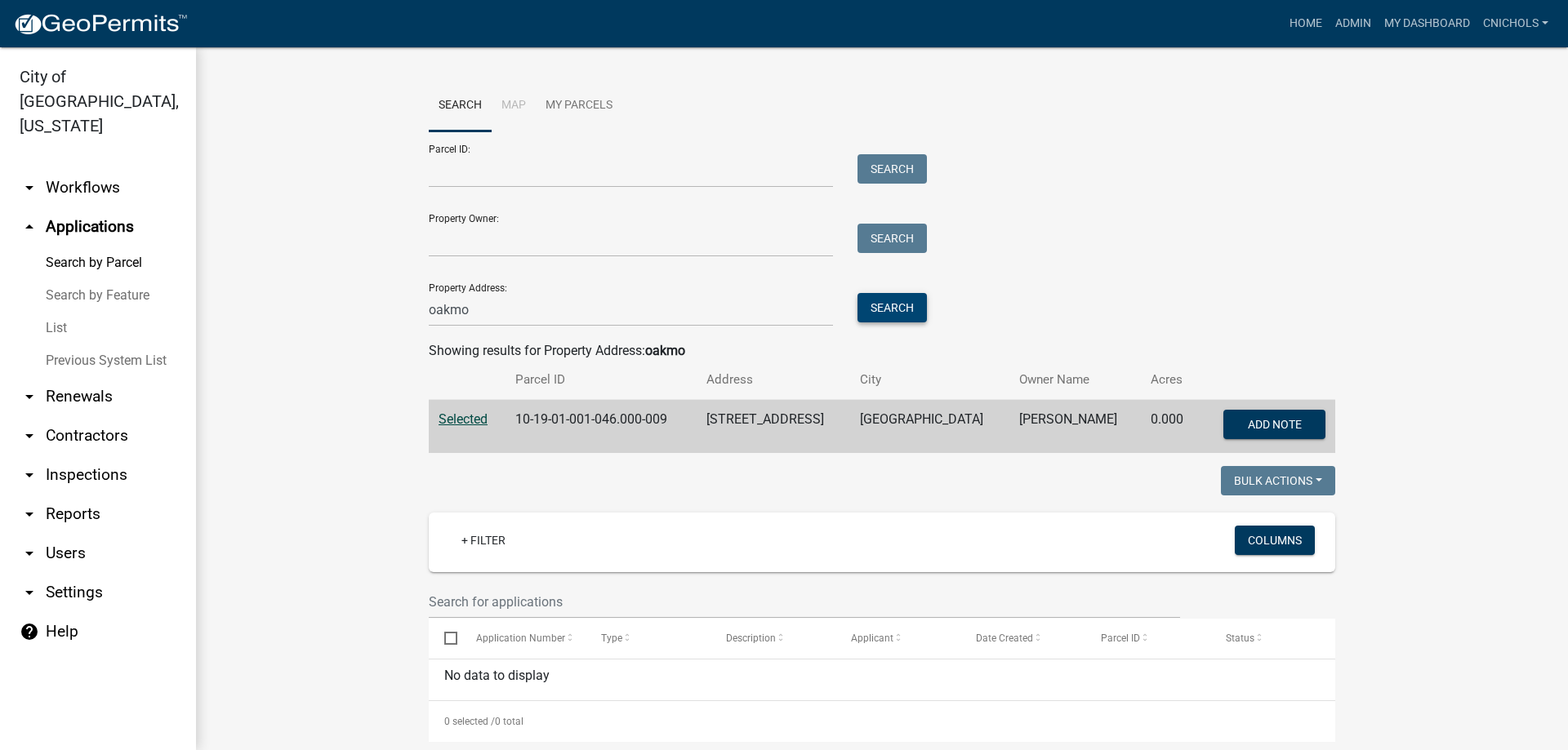
click at [885, 303] on button "Search" at bounding box center [892, 307] width 70 height 29
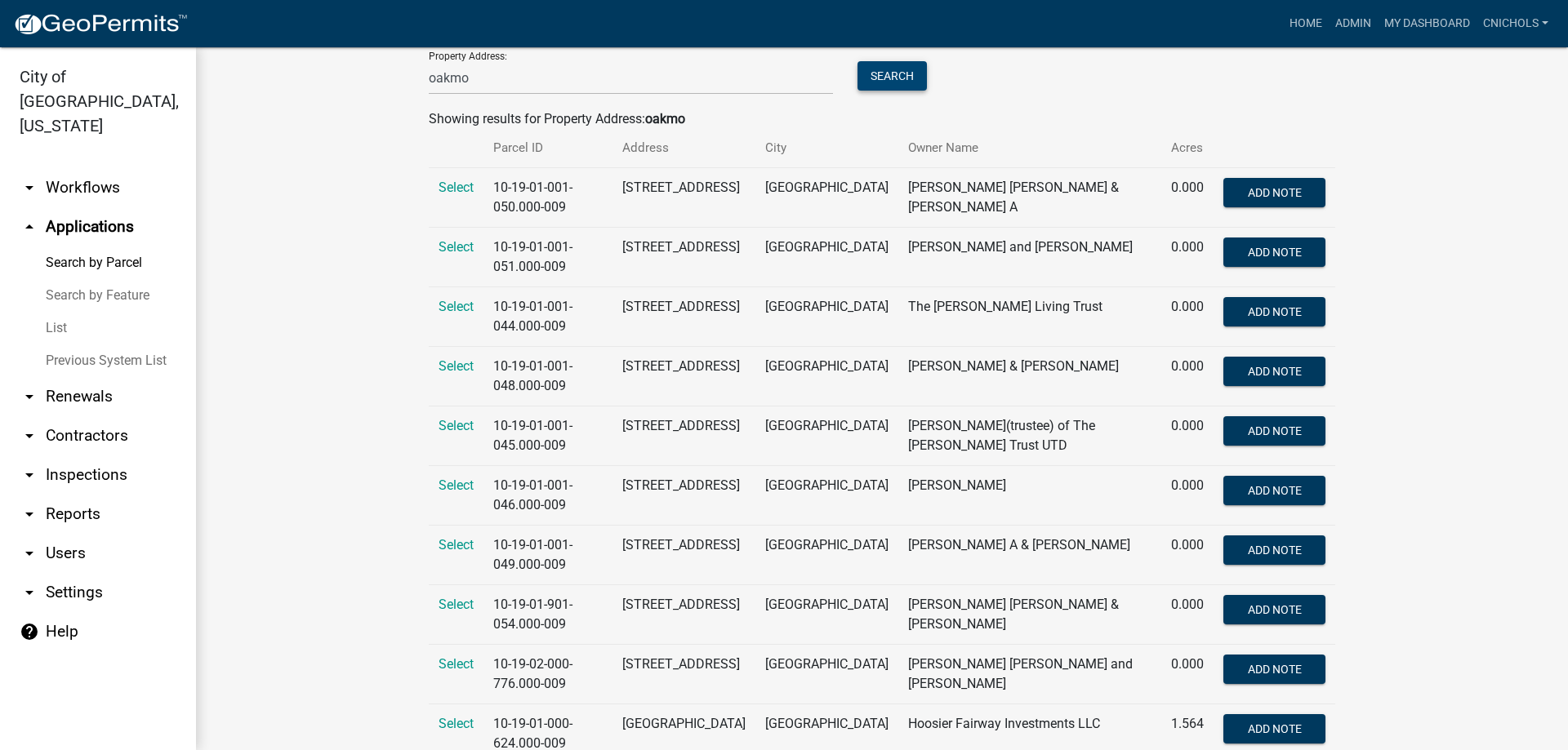
scroll to position [245, 0]
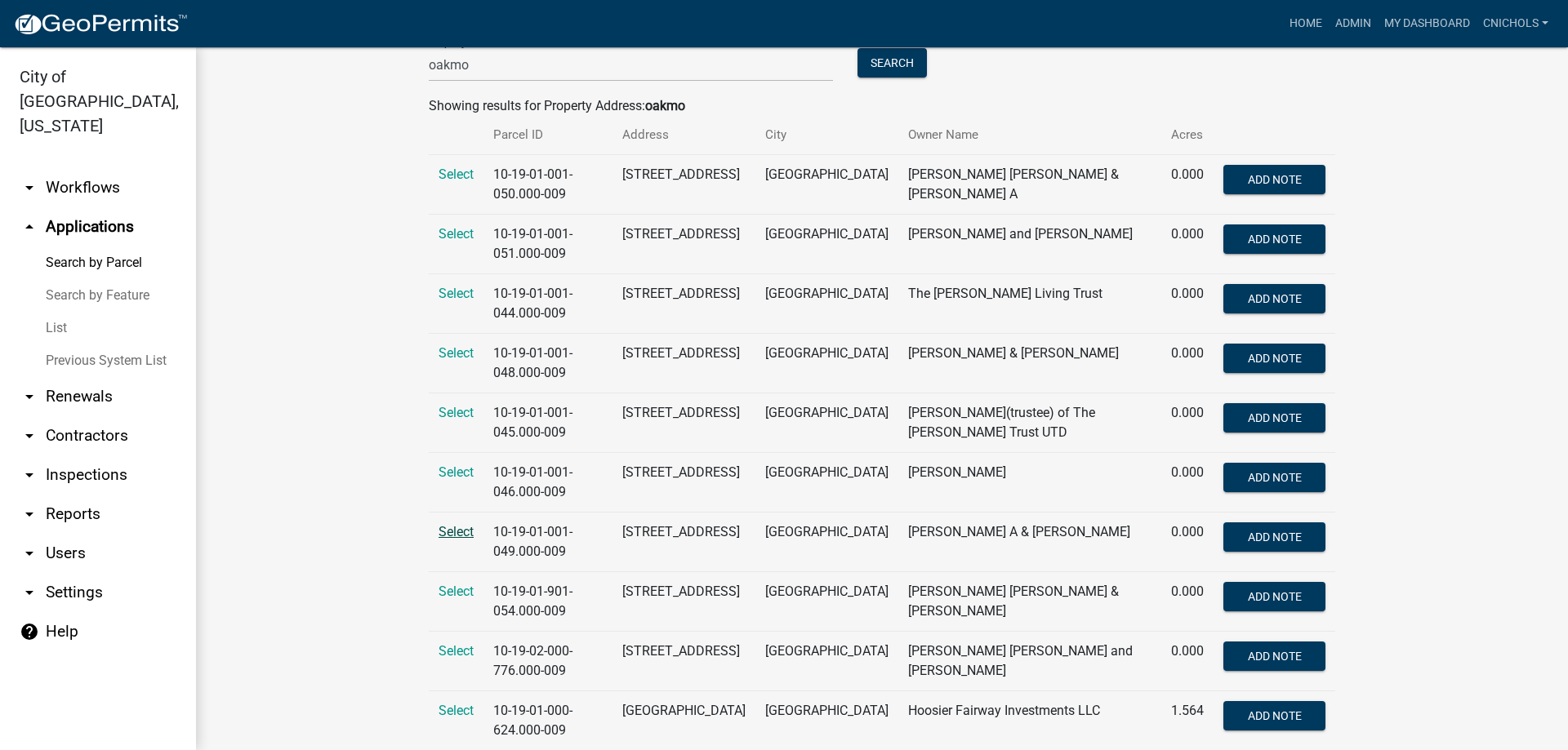
click at [450, 527] on span "Select" at bounding box center [456, 532] width 35 height 16
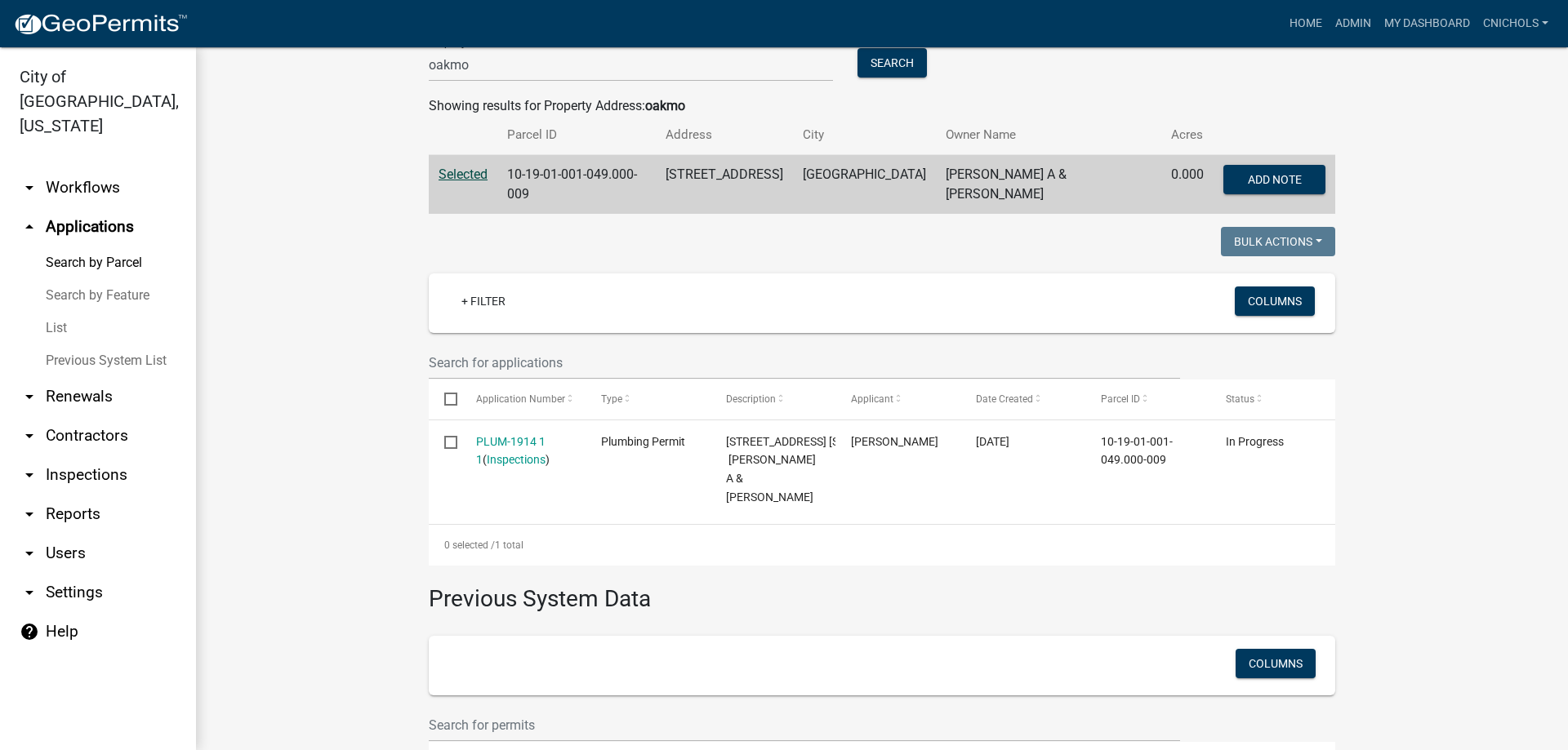
scroll to position [163, 0]
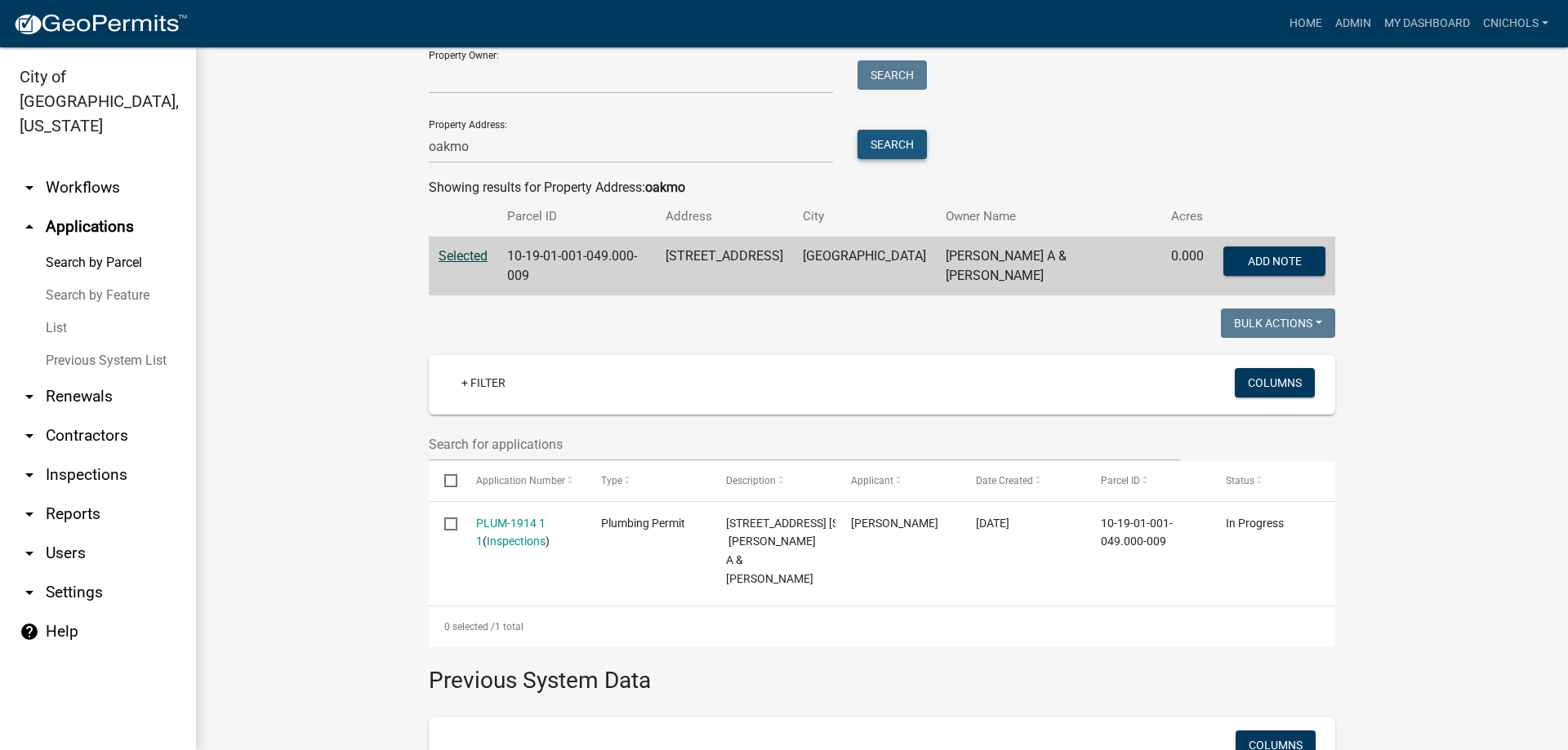
click at [887, 140] on button "Search" at bounding box center [892, 144] width 70 height 29
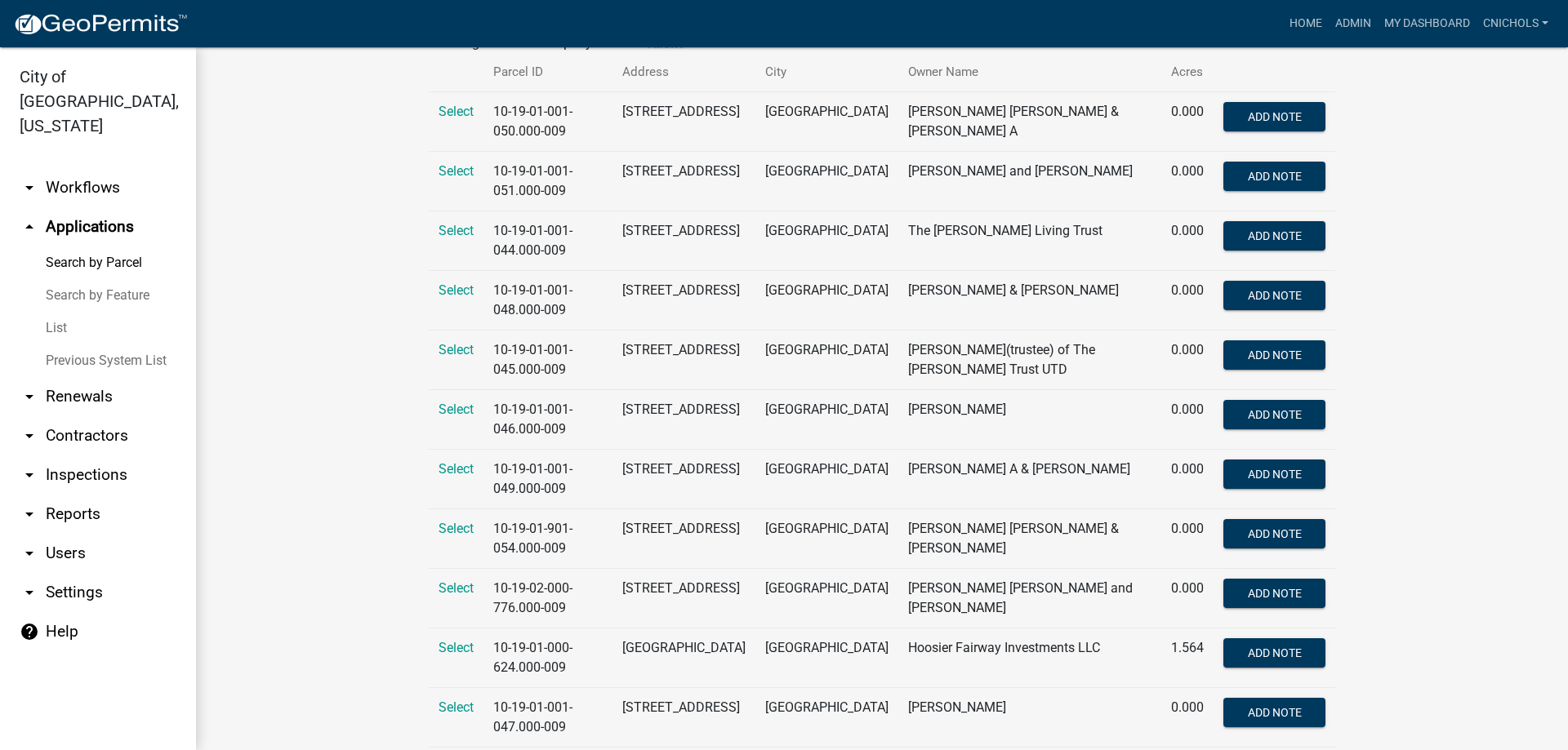
scroll to position [326, 0]
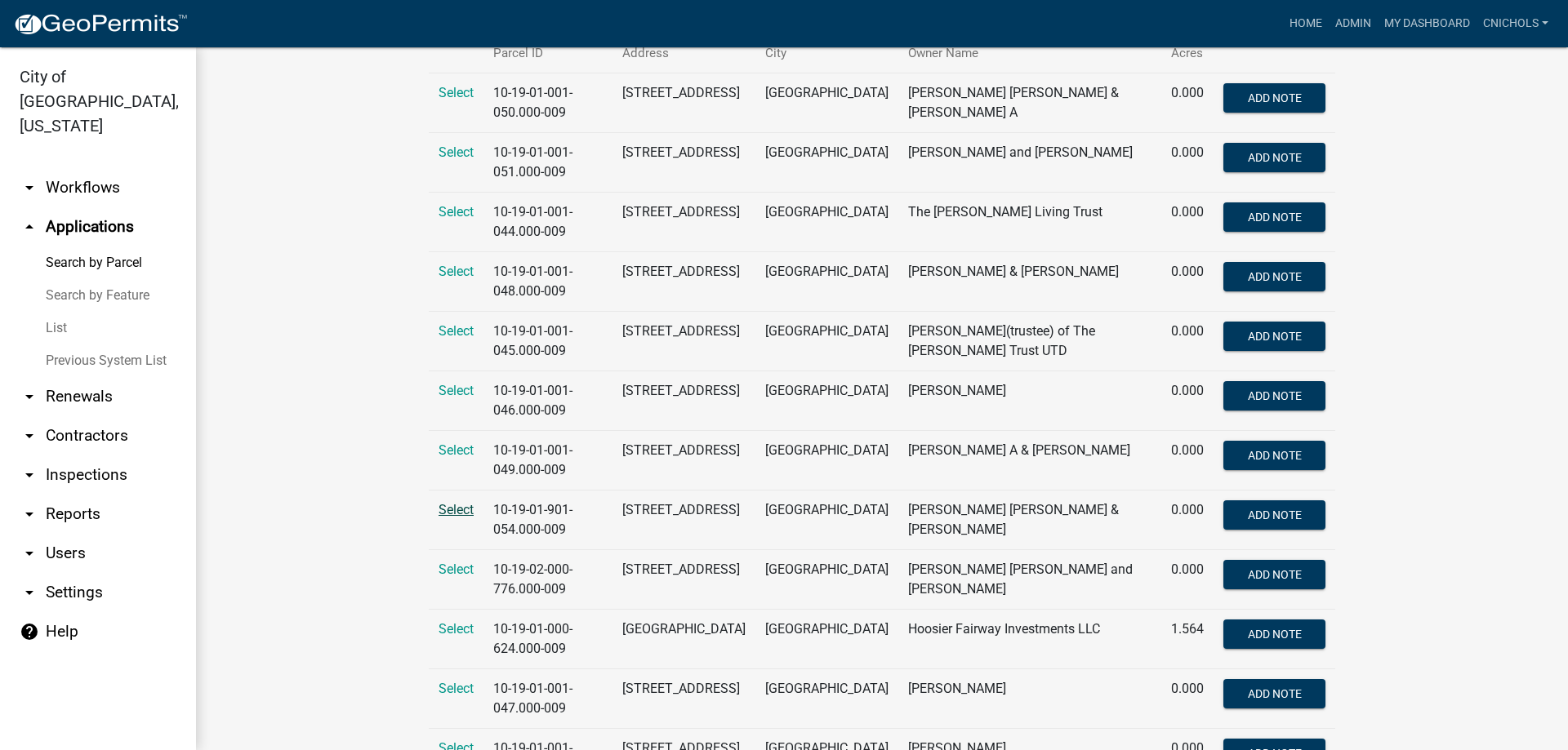
click at [445, 511] on span "Select" at bounding box center [456, 510] width 35 height 16
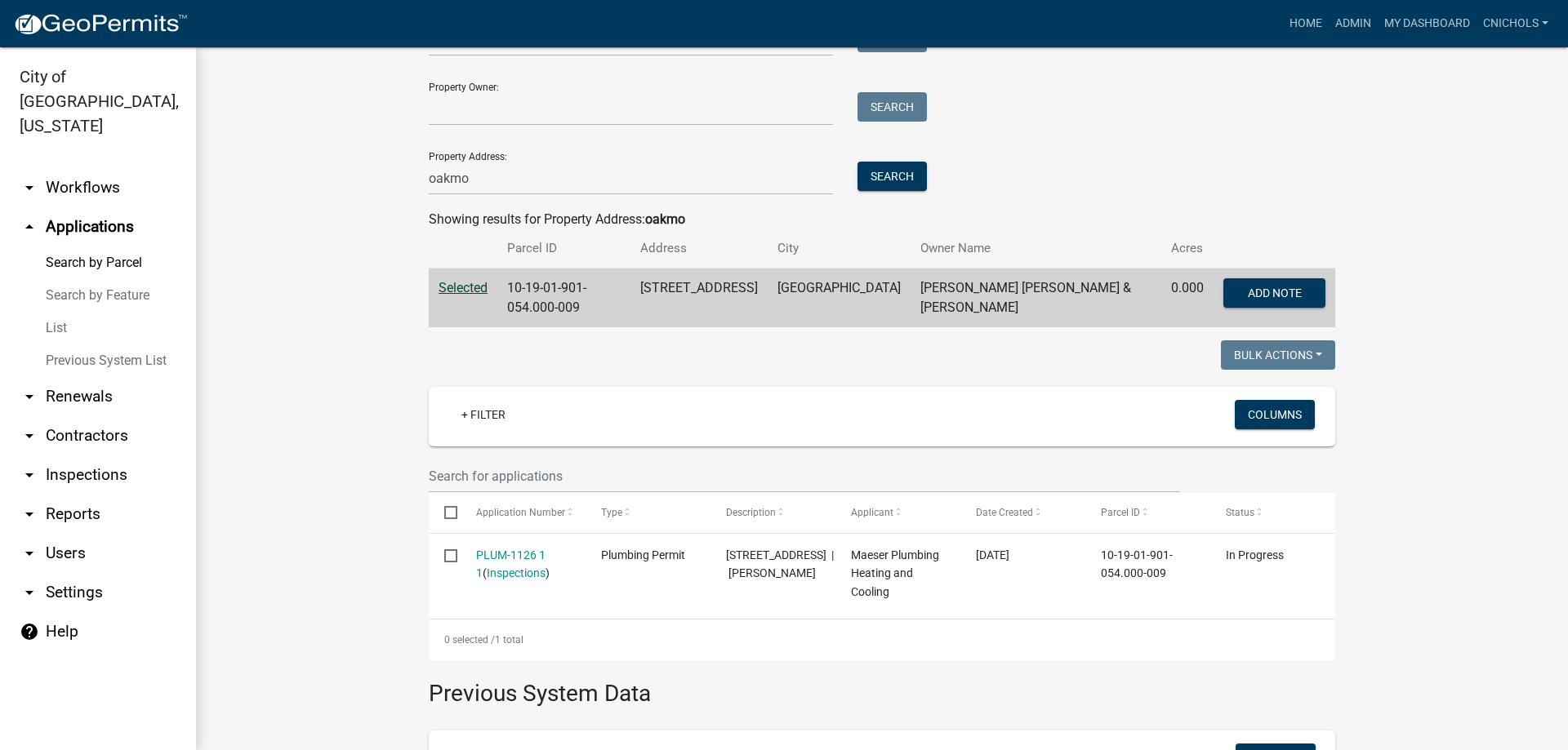
scroll to position [82, 0]
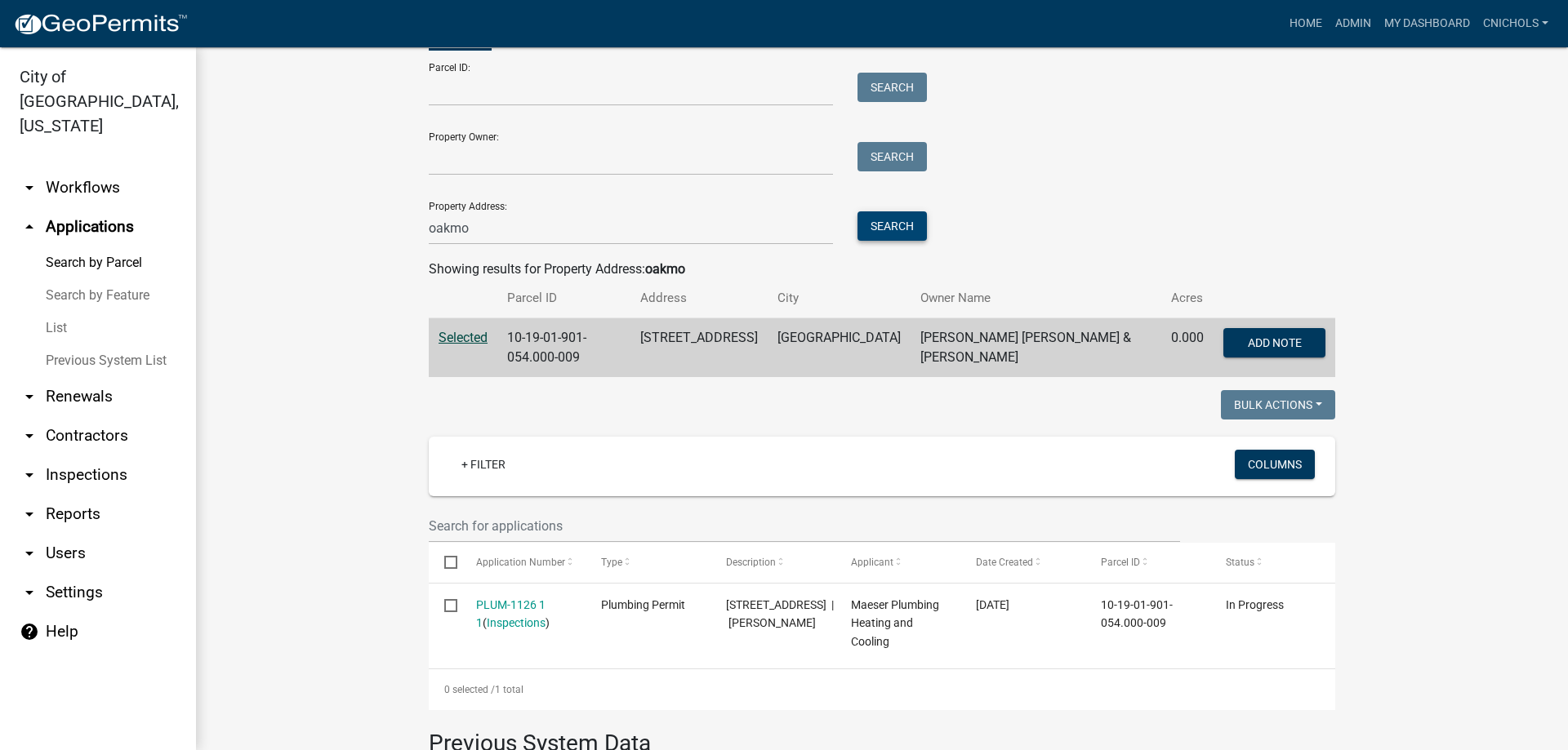
click at [883, 218] on button "Search" at bounding box center [892, 226] width 70 height 29
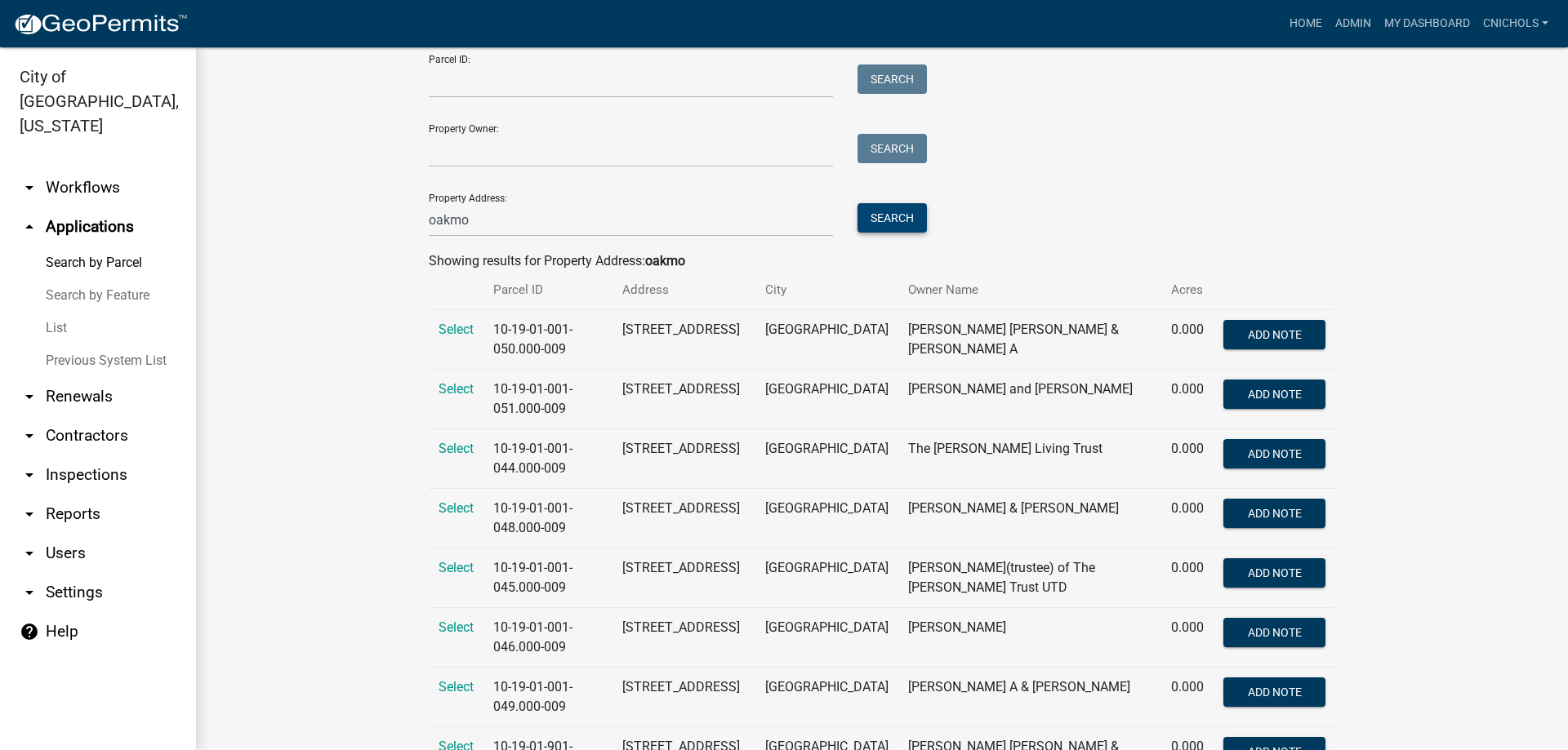
scroll to position [326, 0]
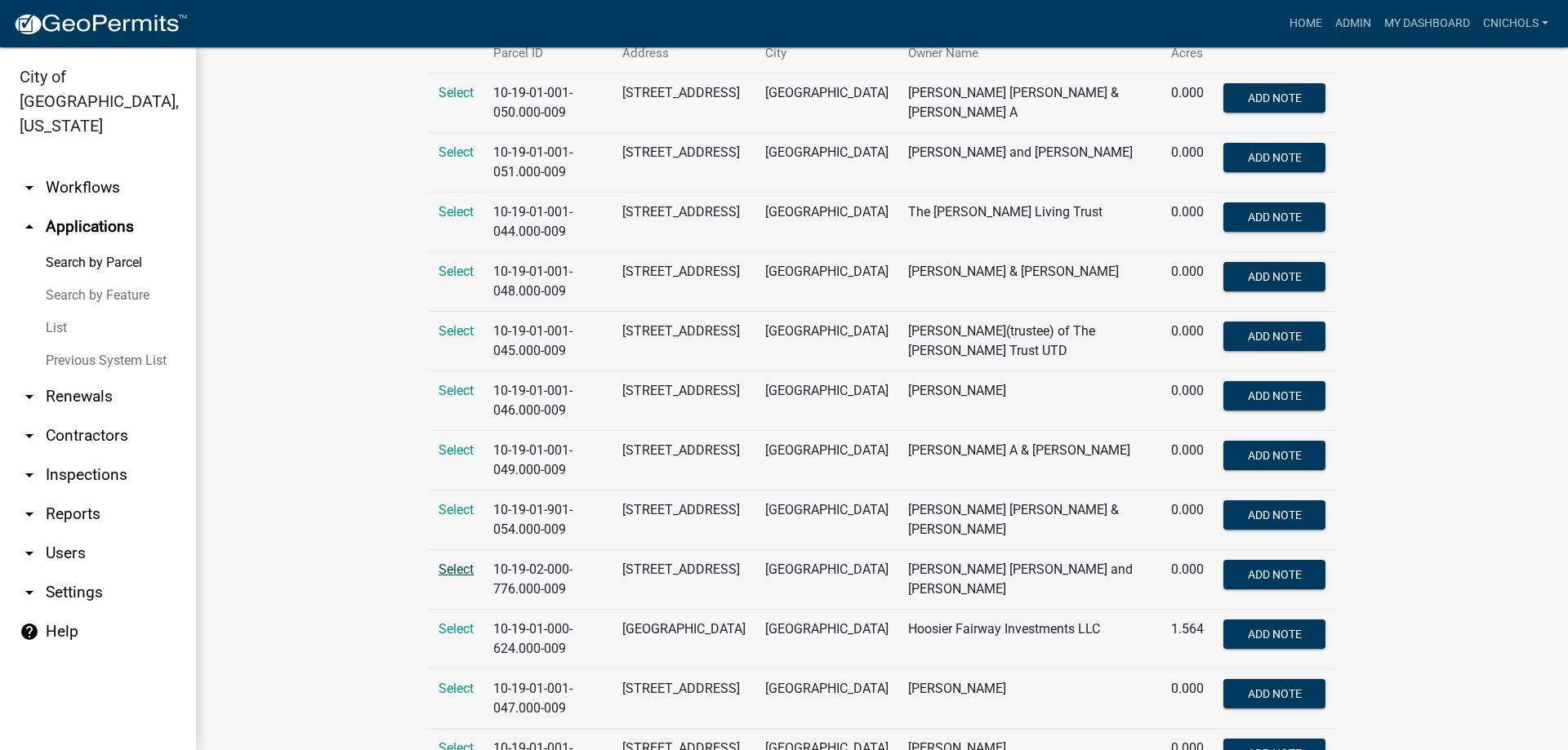
click at [446, 569] on span "Select" at bounding box center [456, 569] width 35 height 16
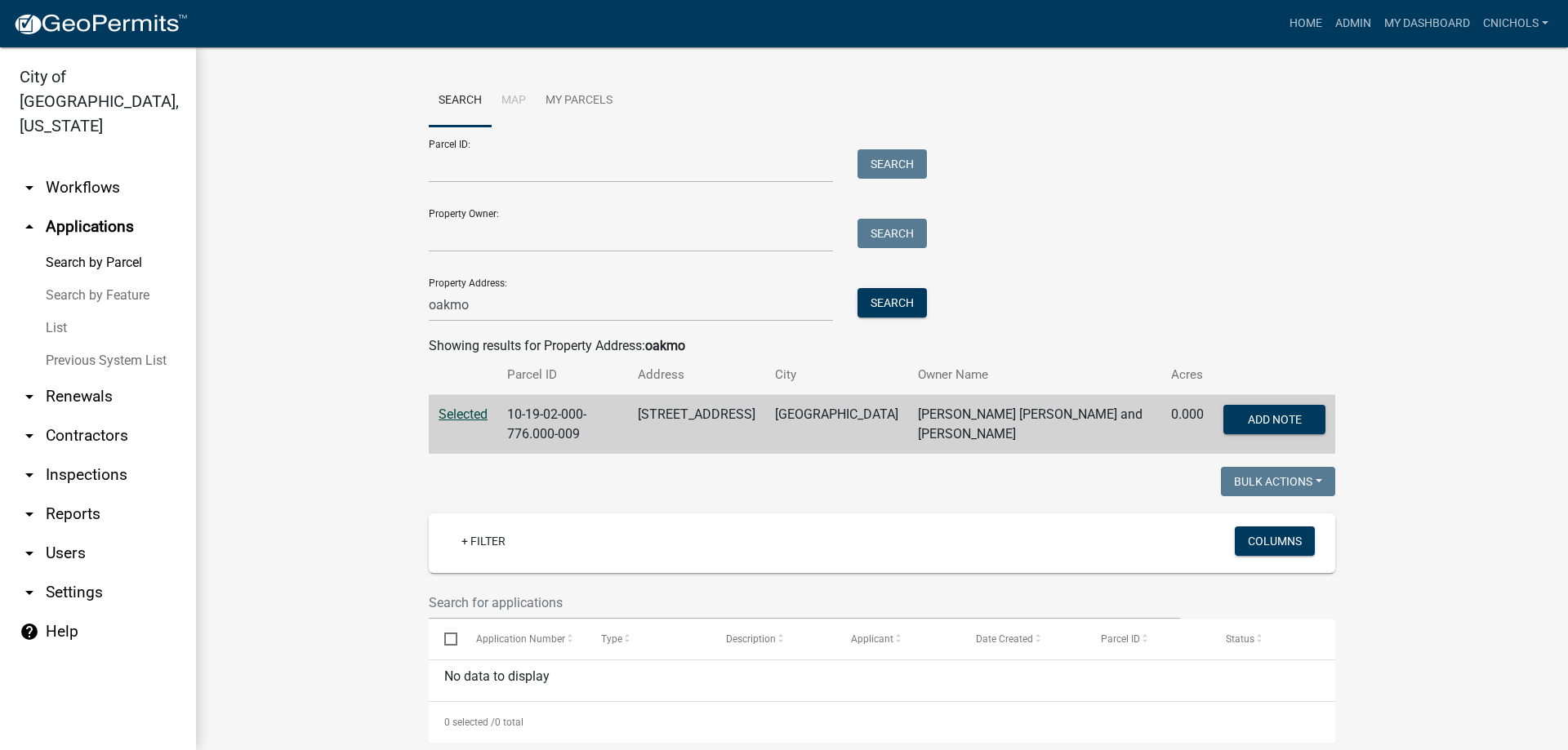
scroll to position [3, 0]
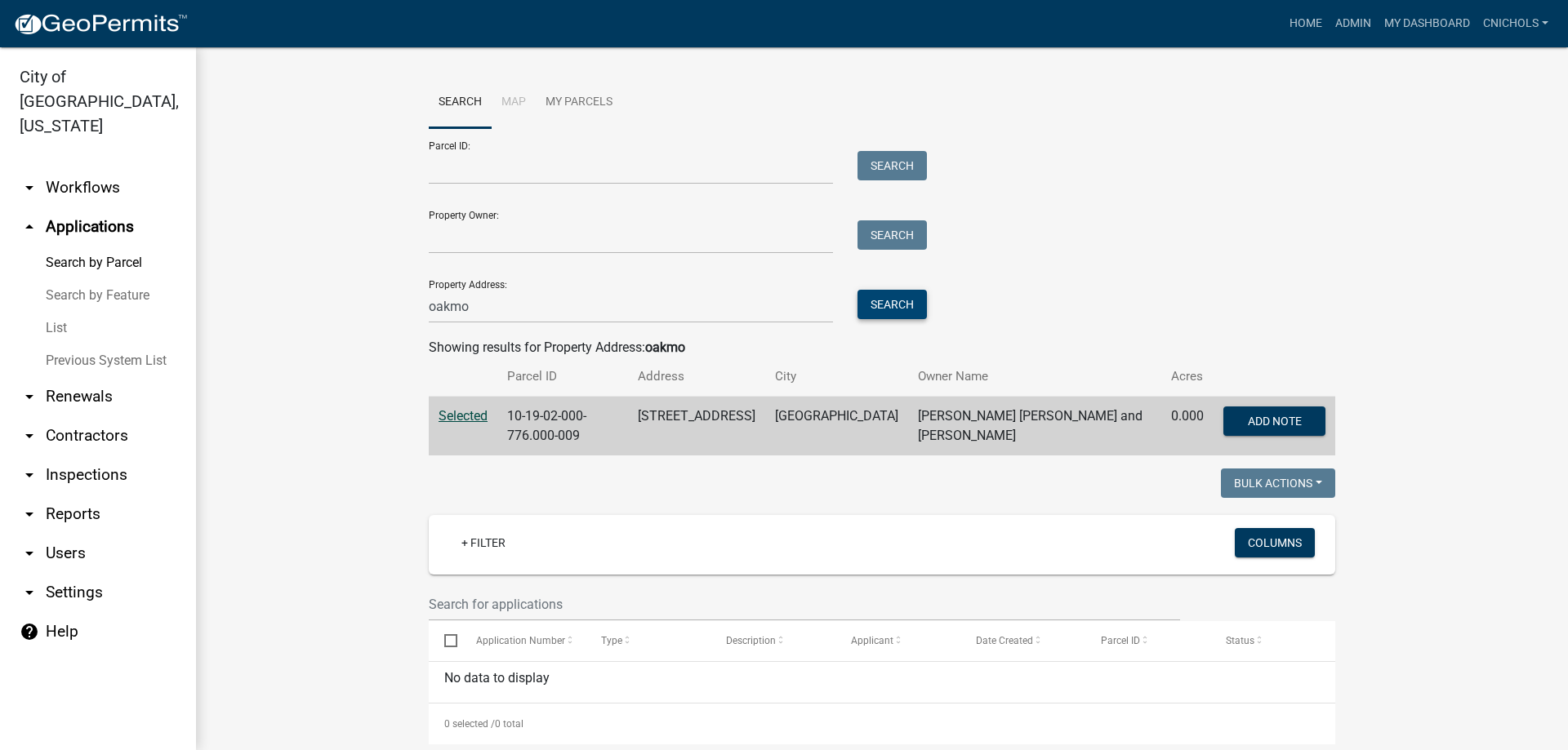
click at [878, 300] on button "Search" at bounding box center [892, 304] width 70 height 29
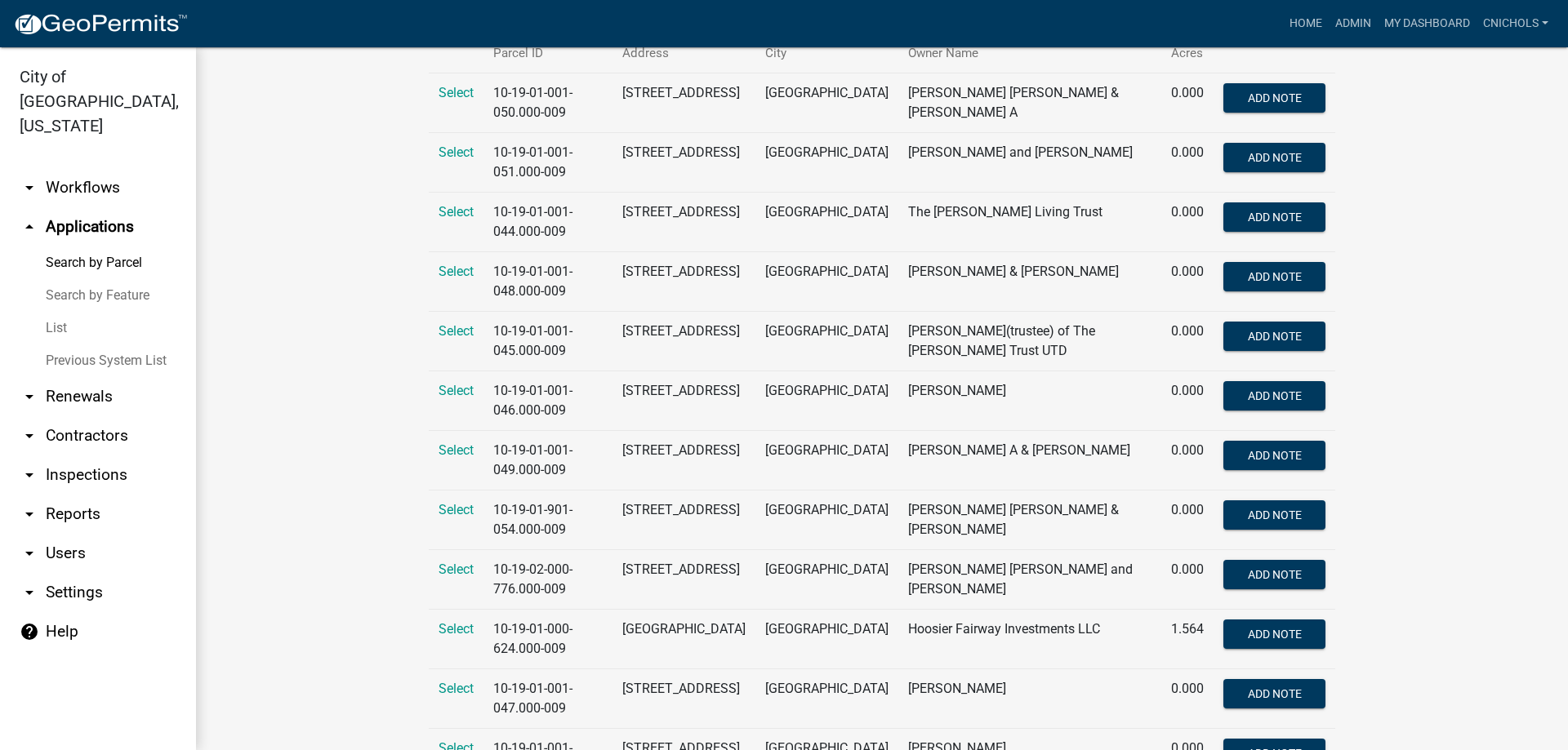
scroll to position [408, 0]
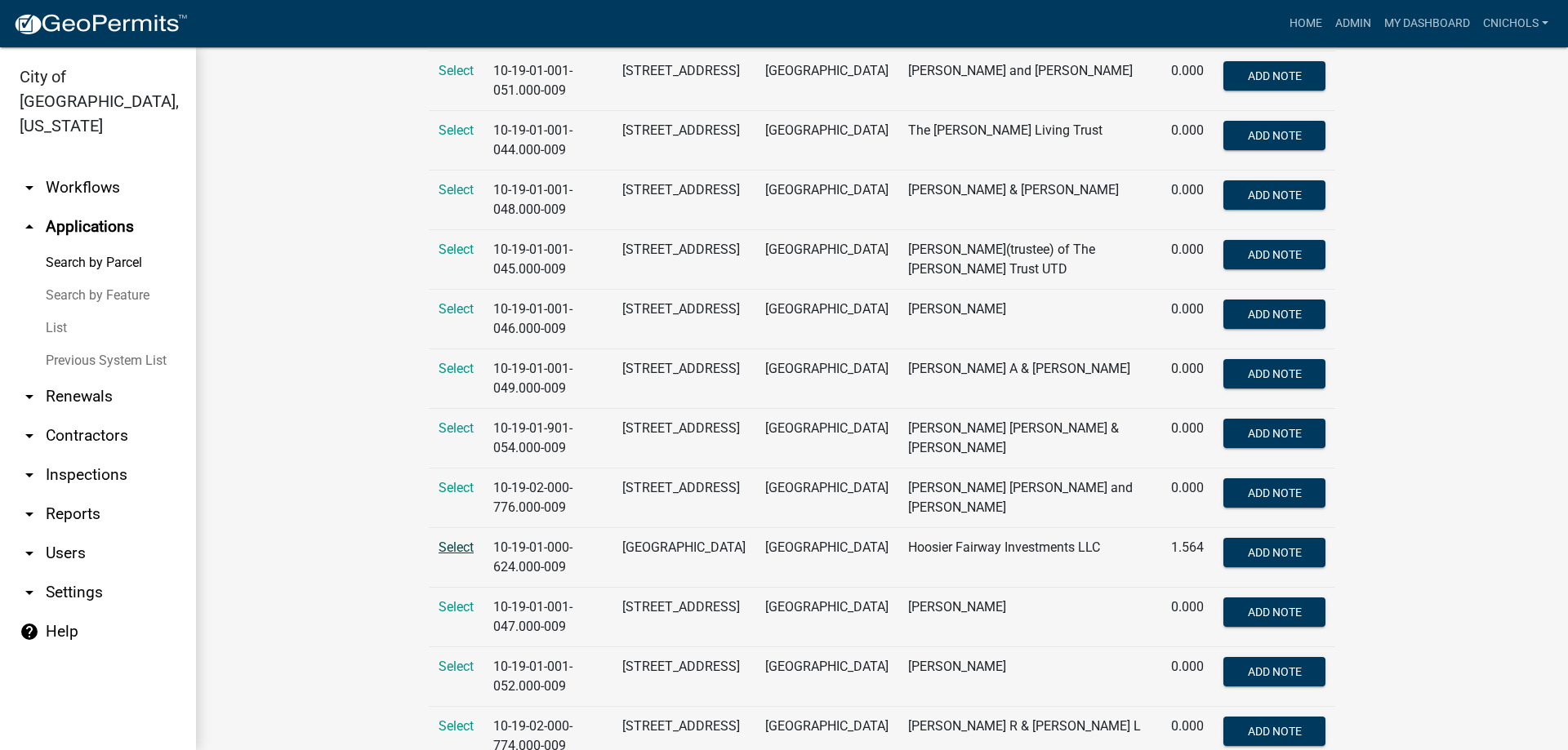
click at [452, 544] on span "Select" at bounding box center [456, 547] width 35 height 16
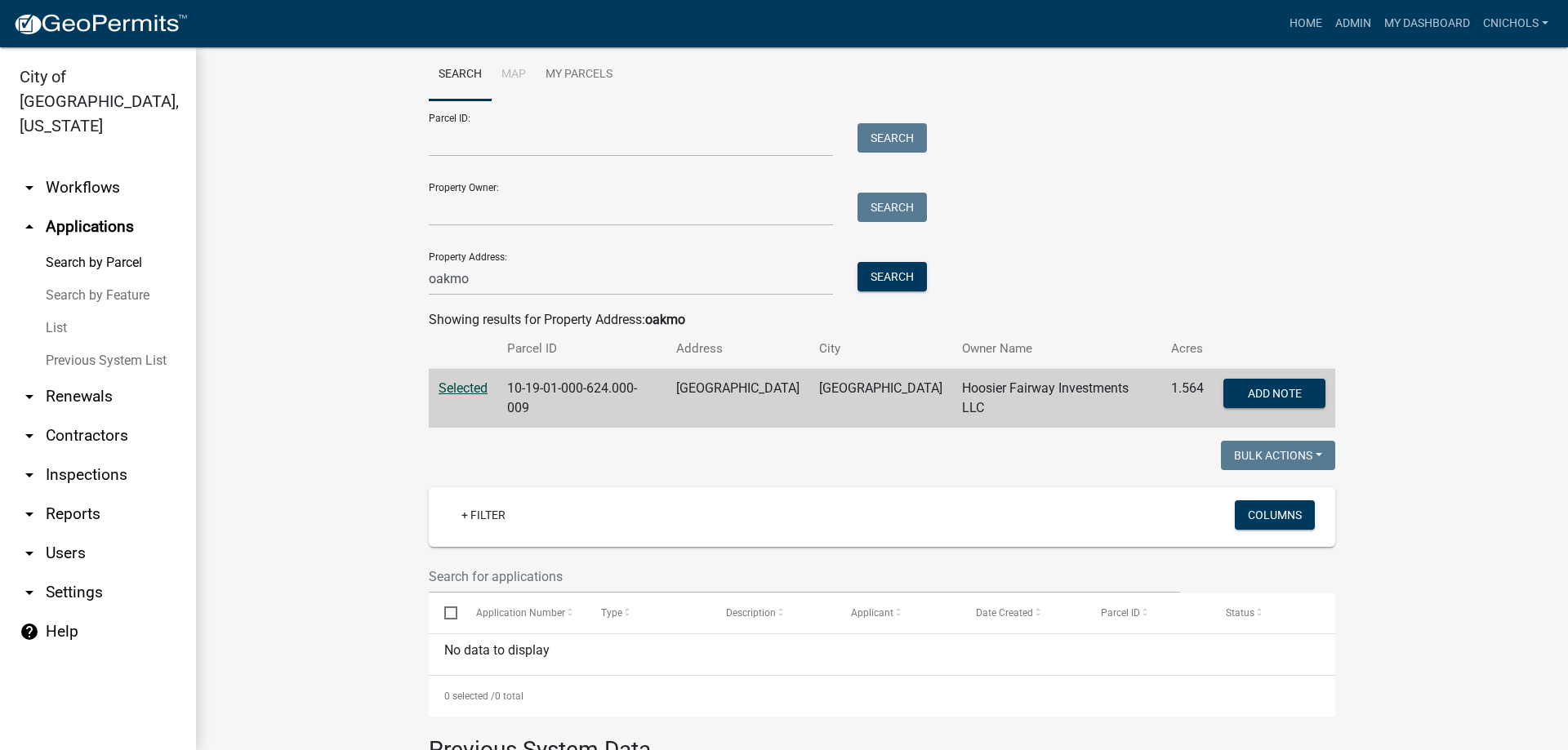
scroll to position [0, 0]
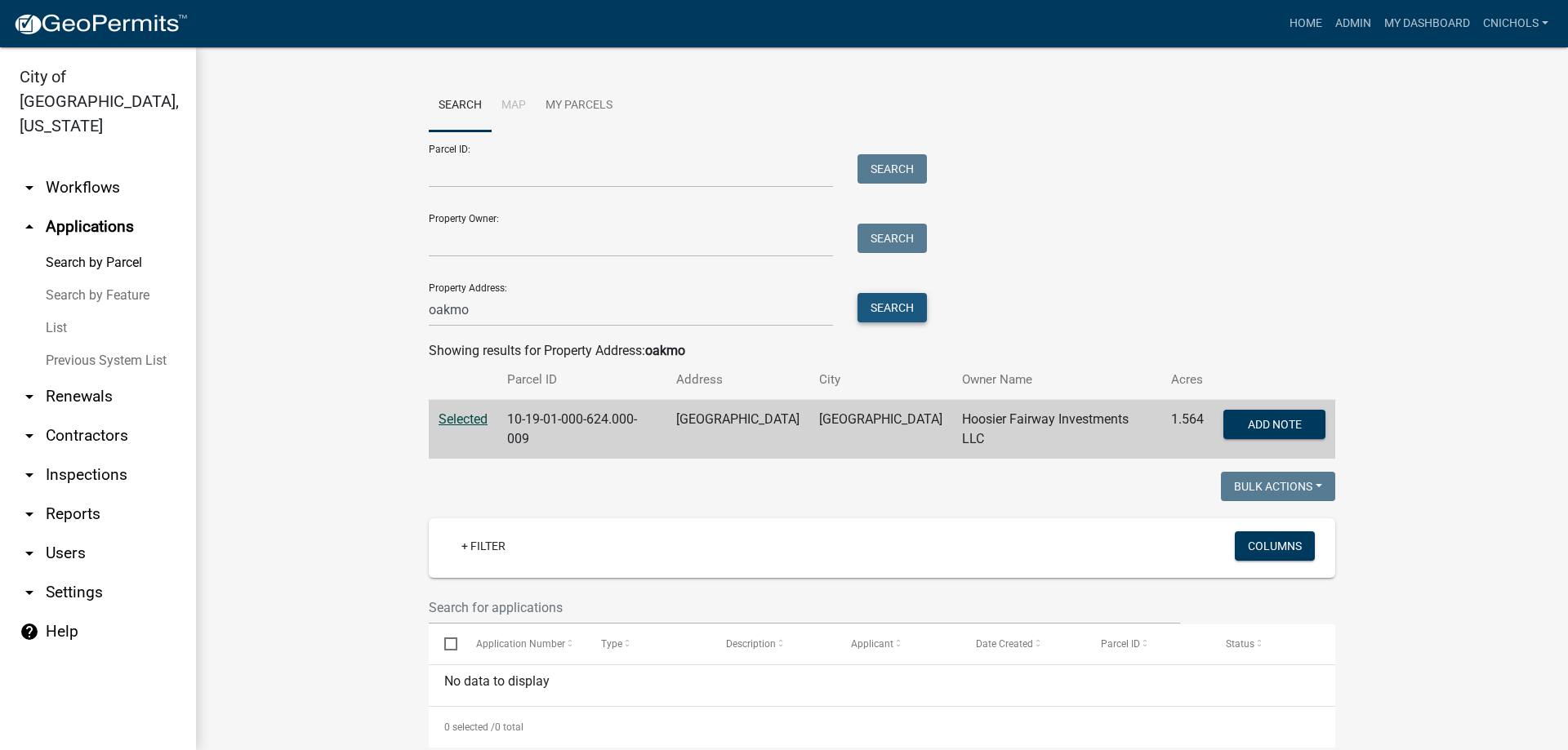
click at [880, 301] on button "Search" at bounding box center [892, 307] width 70 height 29
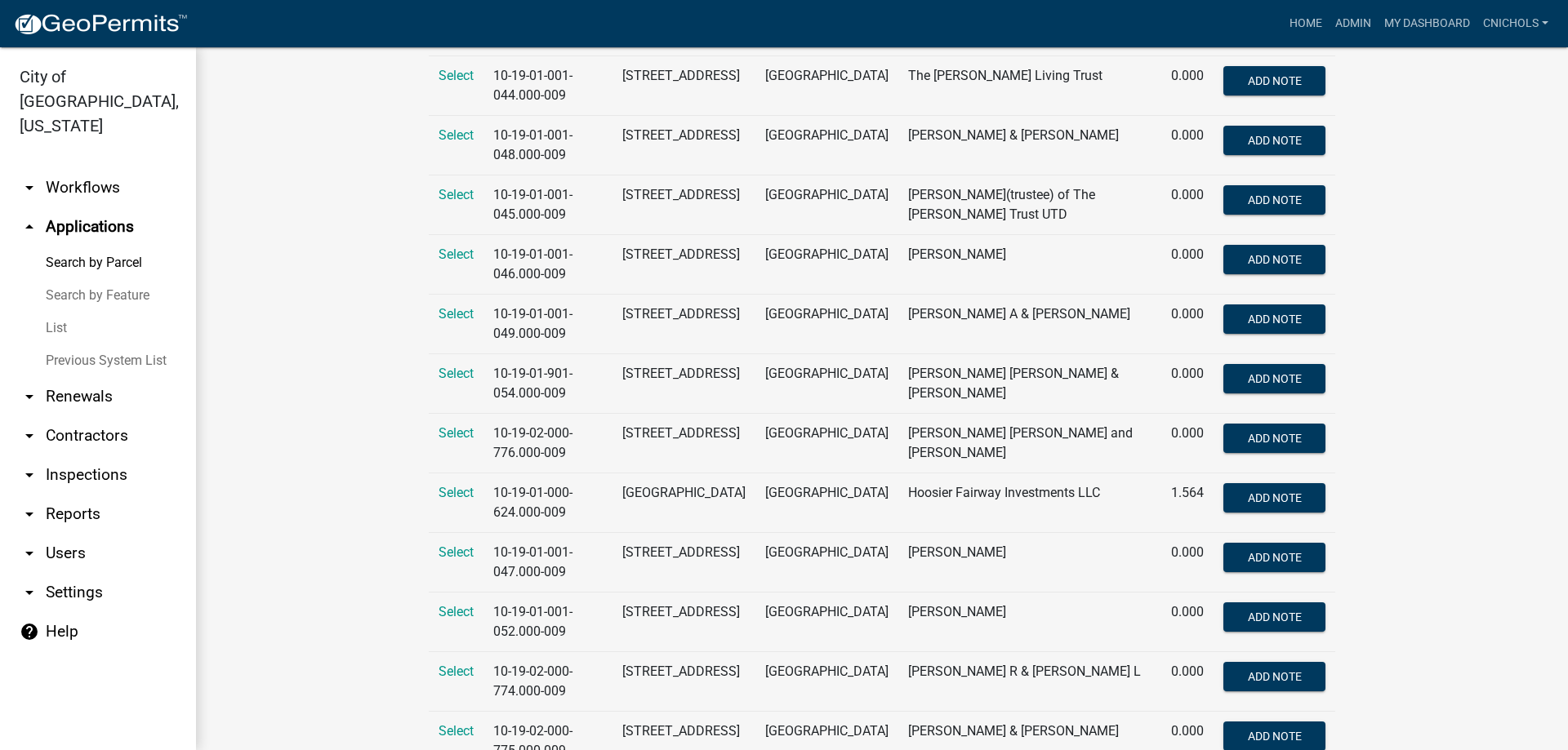
scroll to position [490, 0]
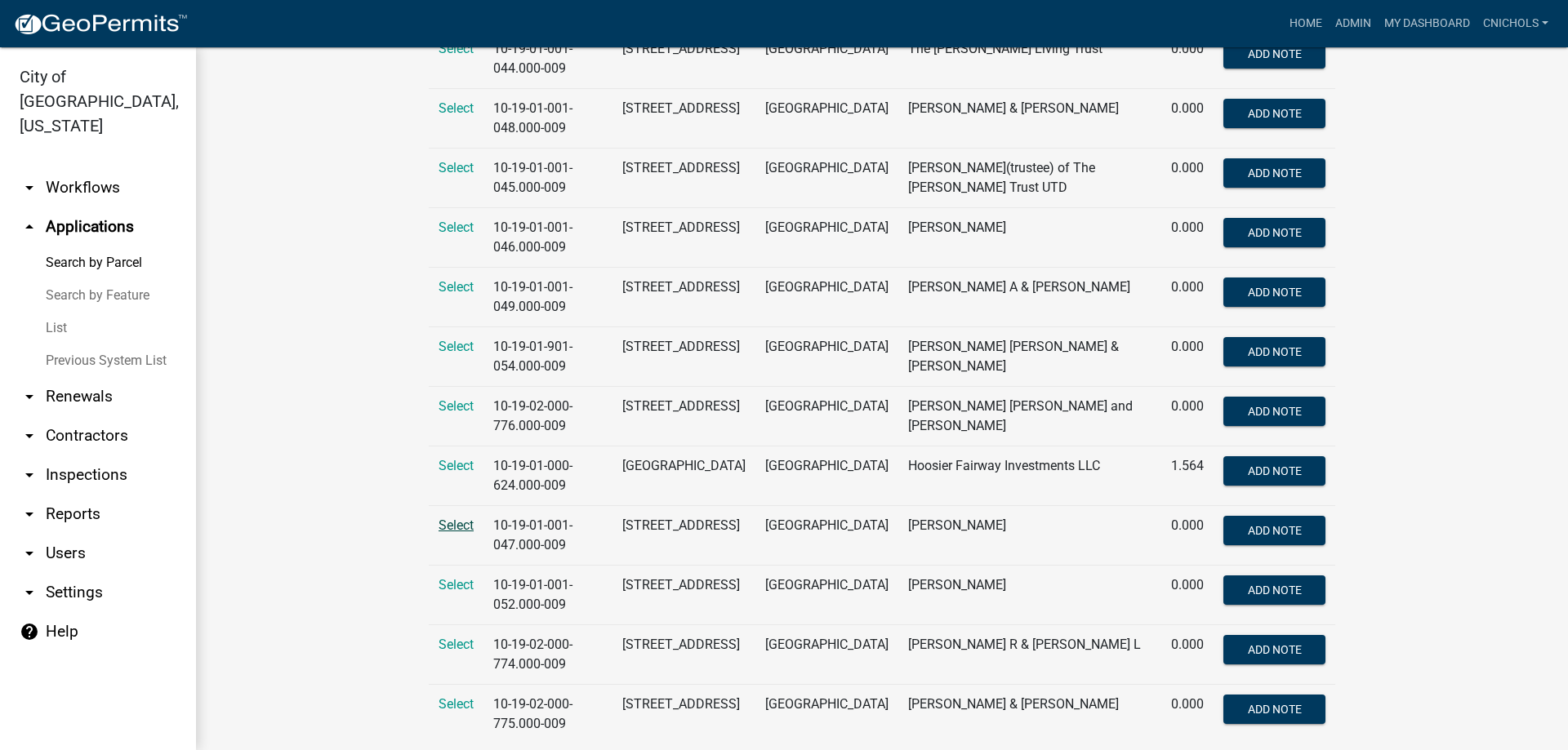
click at [451, 520] on span "Select" at bounding box center [456, 525] width 35 height 16
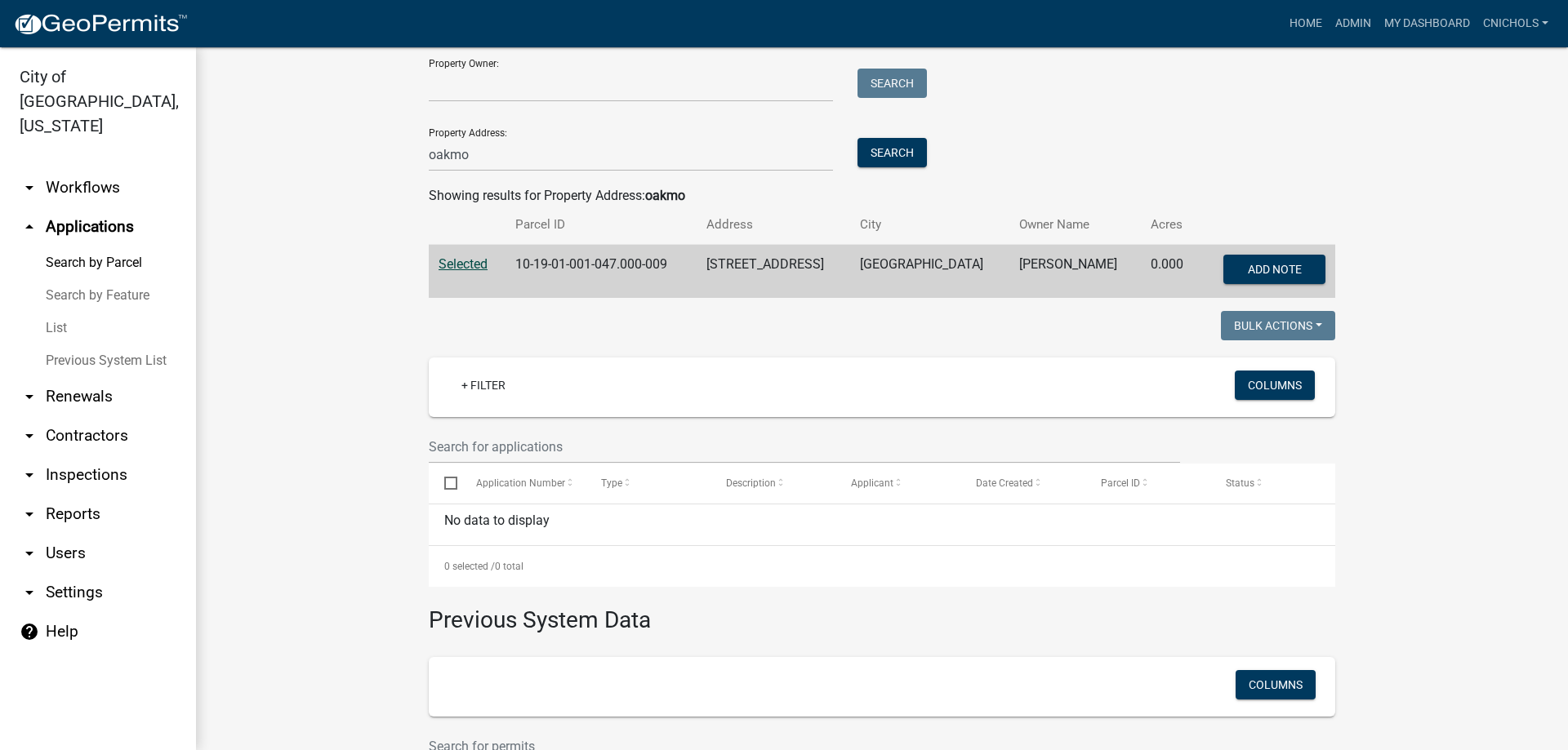
scroll to position [0, 0]
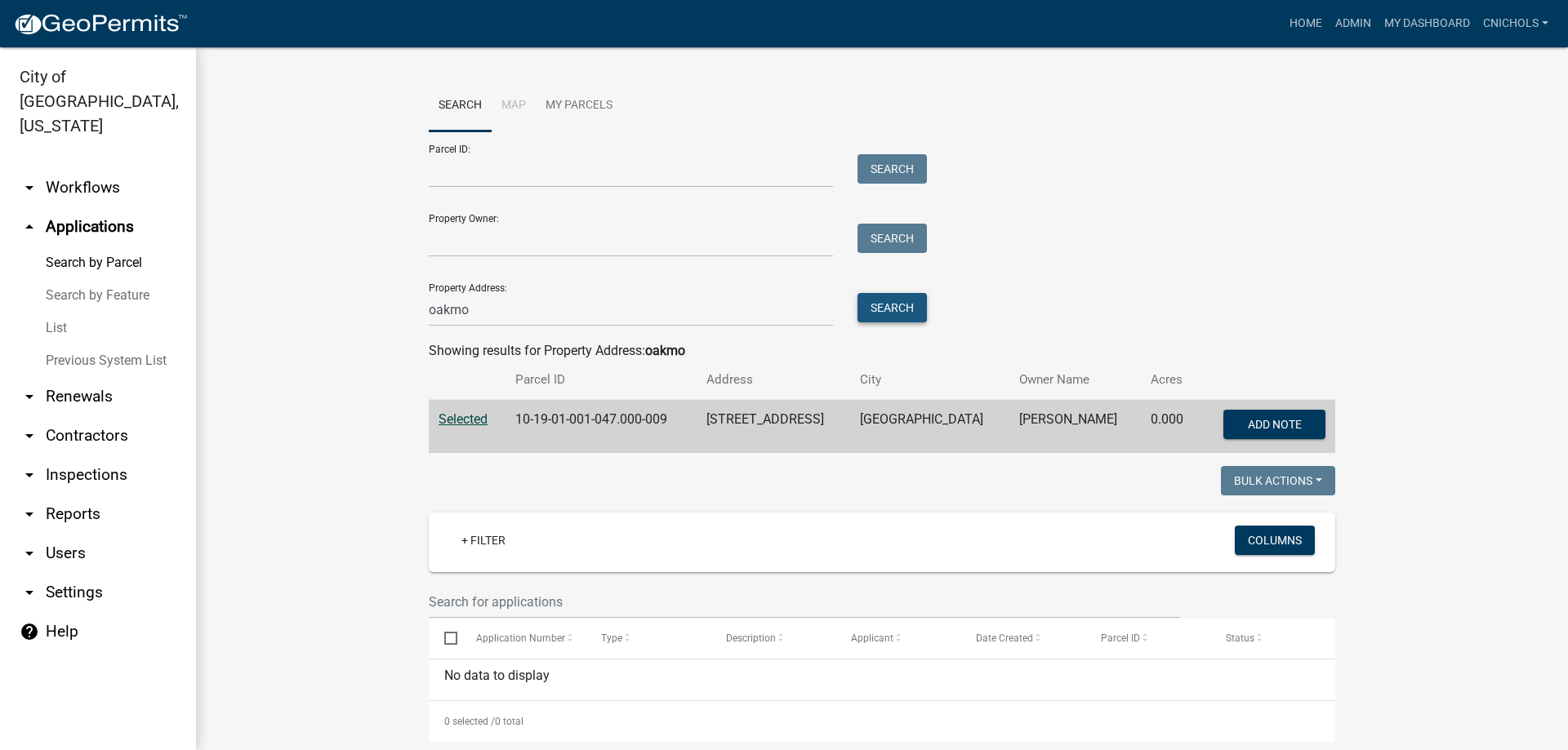
click at [883, 304] on button "Search" at bounding box center [892, 307] width 70 height 29
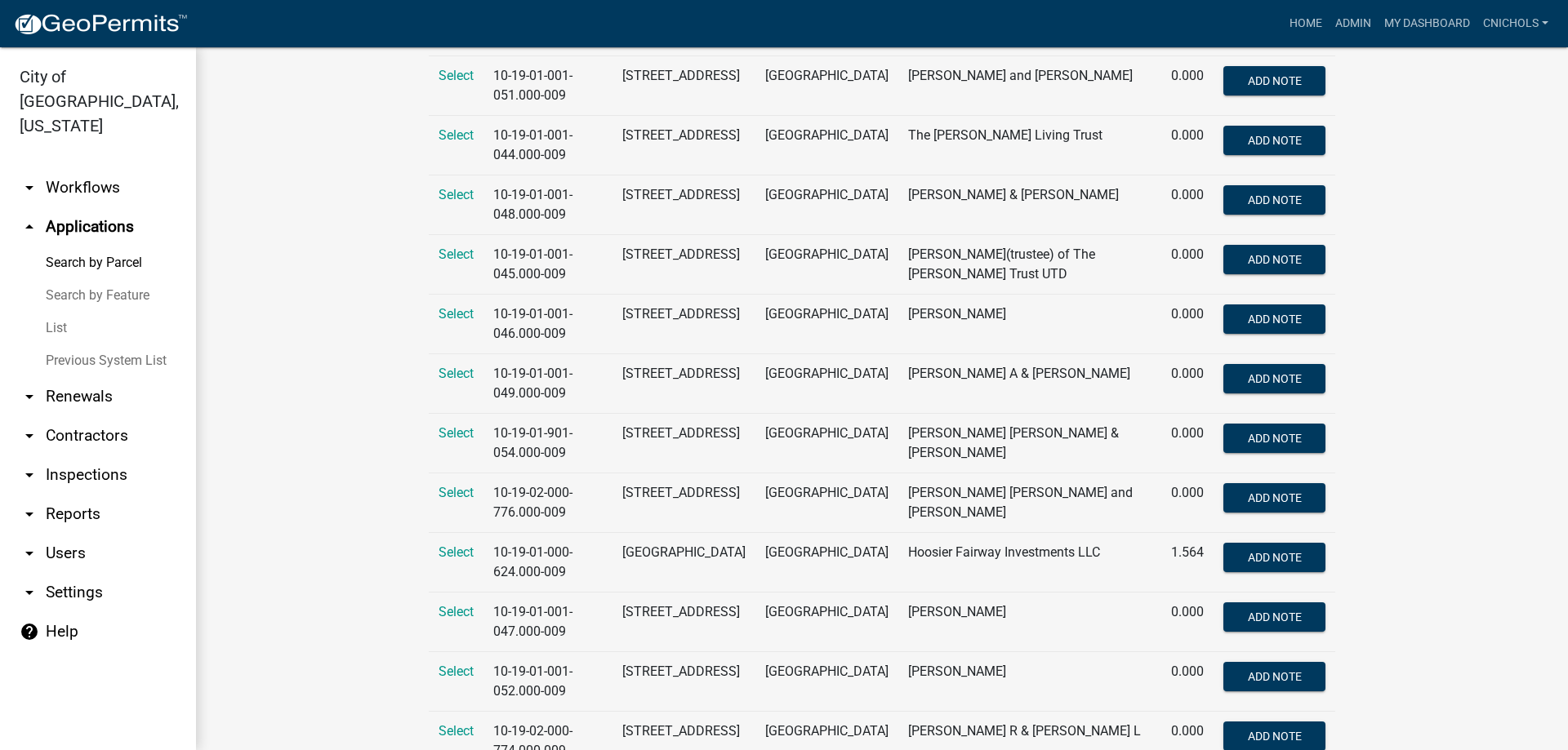
scroll to position [529, 0]
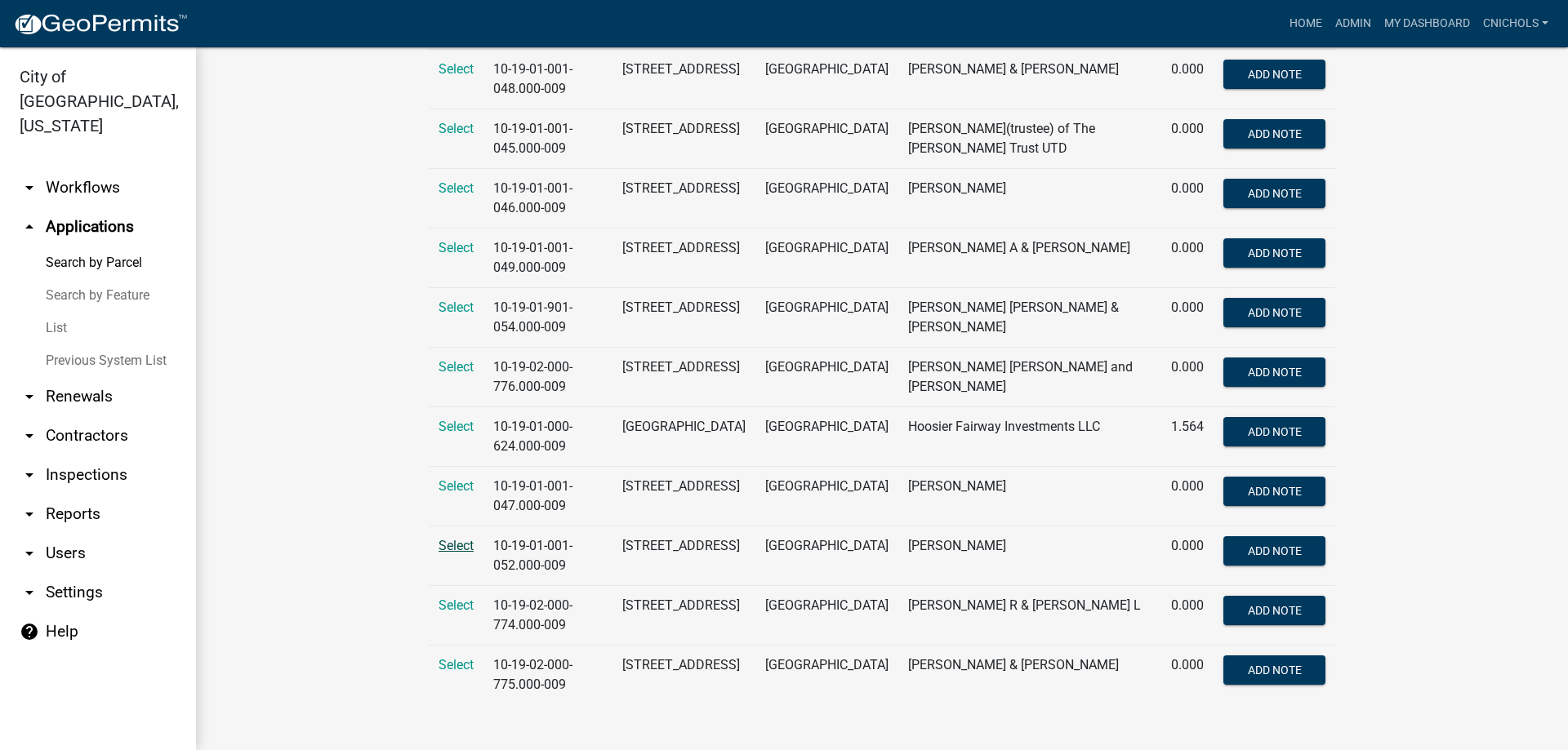
click at [454, 541] on span "Select" at bounding box center [456, 546] width 35 height 16
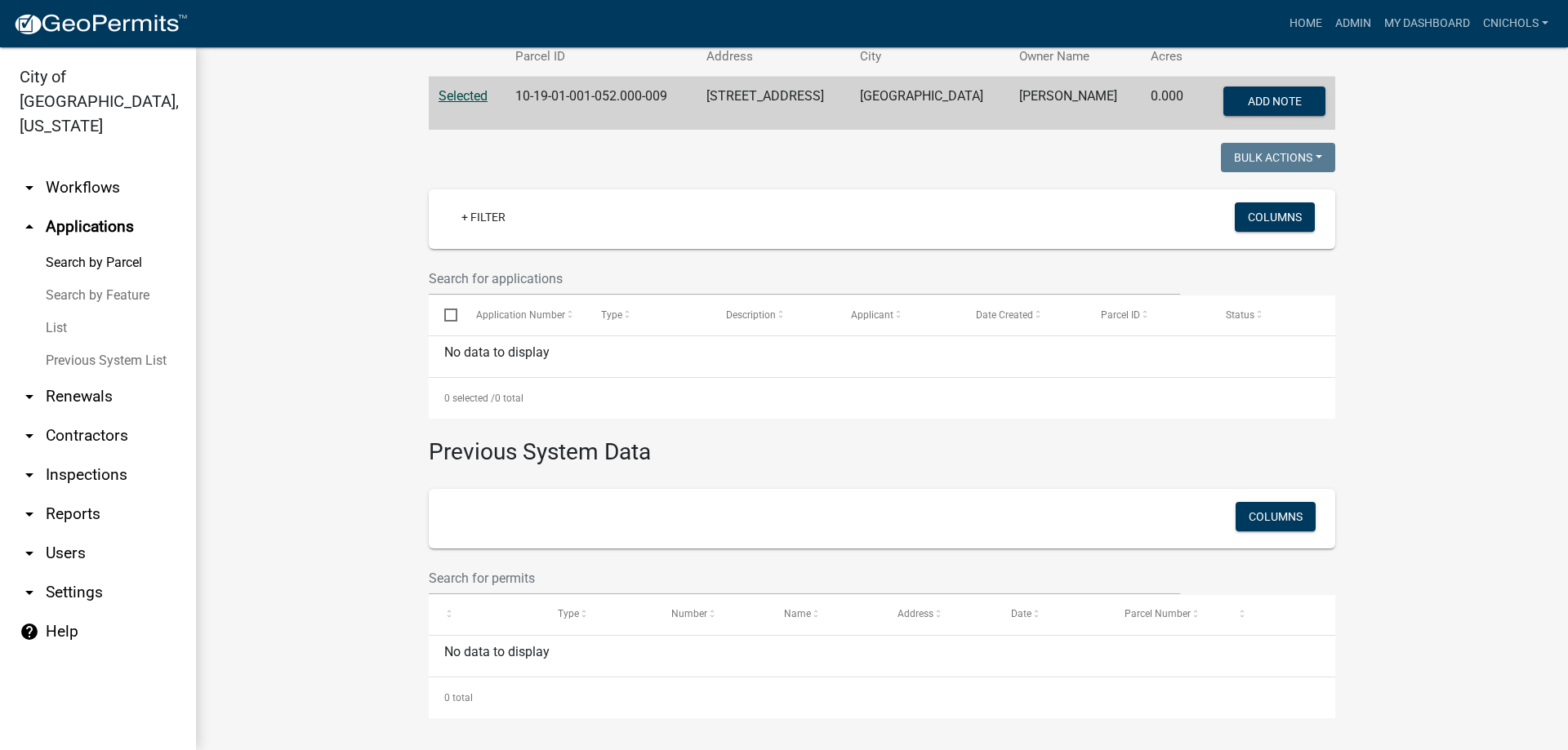
scroll to position [0, 0]
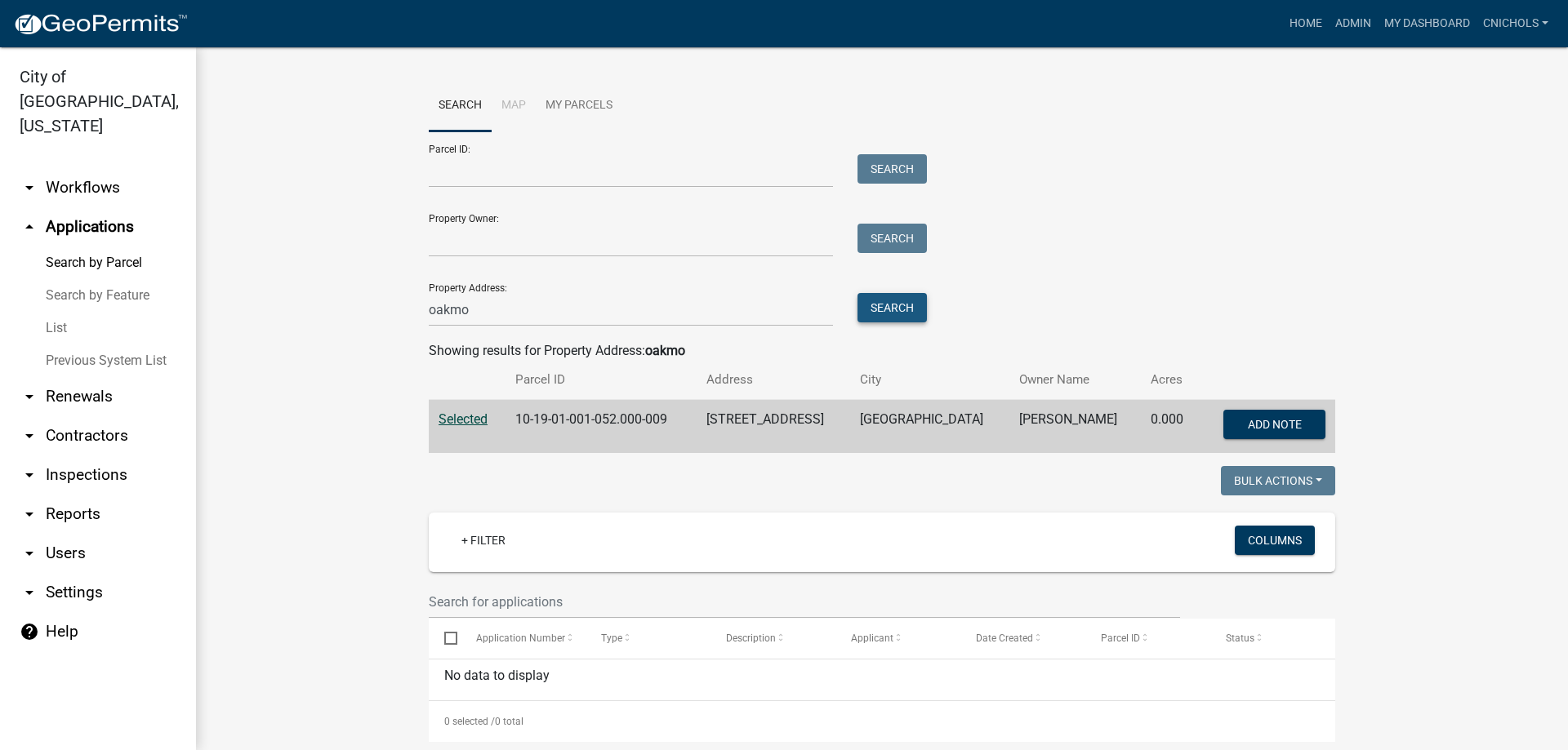
click at [879, 306] on button "Search" at bounding box center [892, 307] width 70 height 29
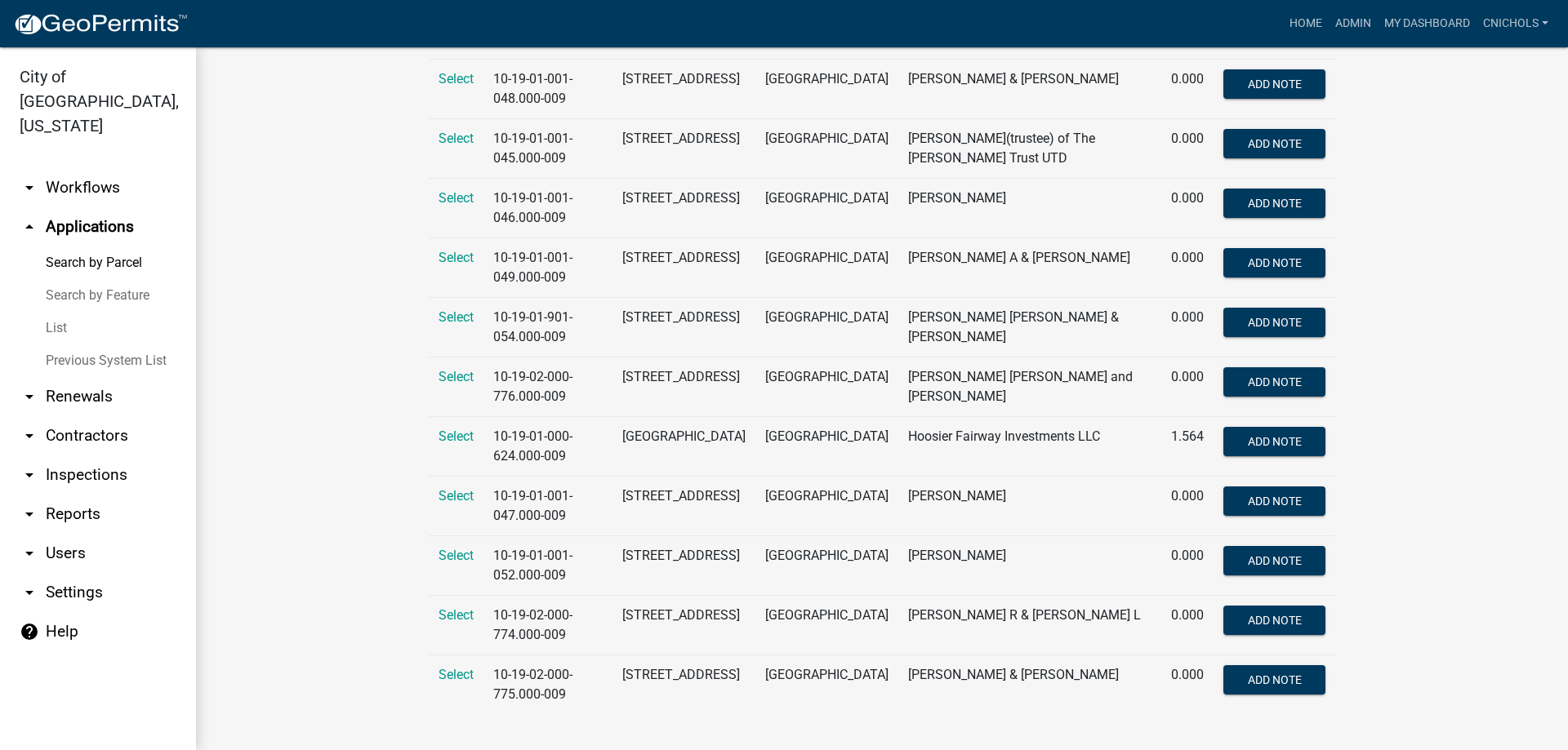
scroll to position [529, 0]
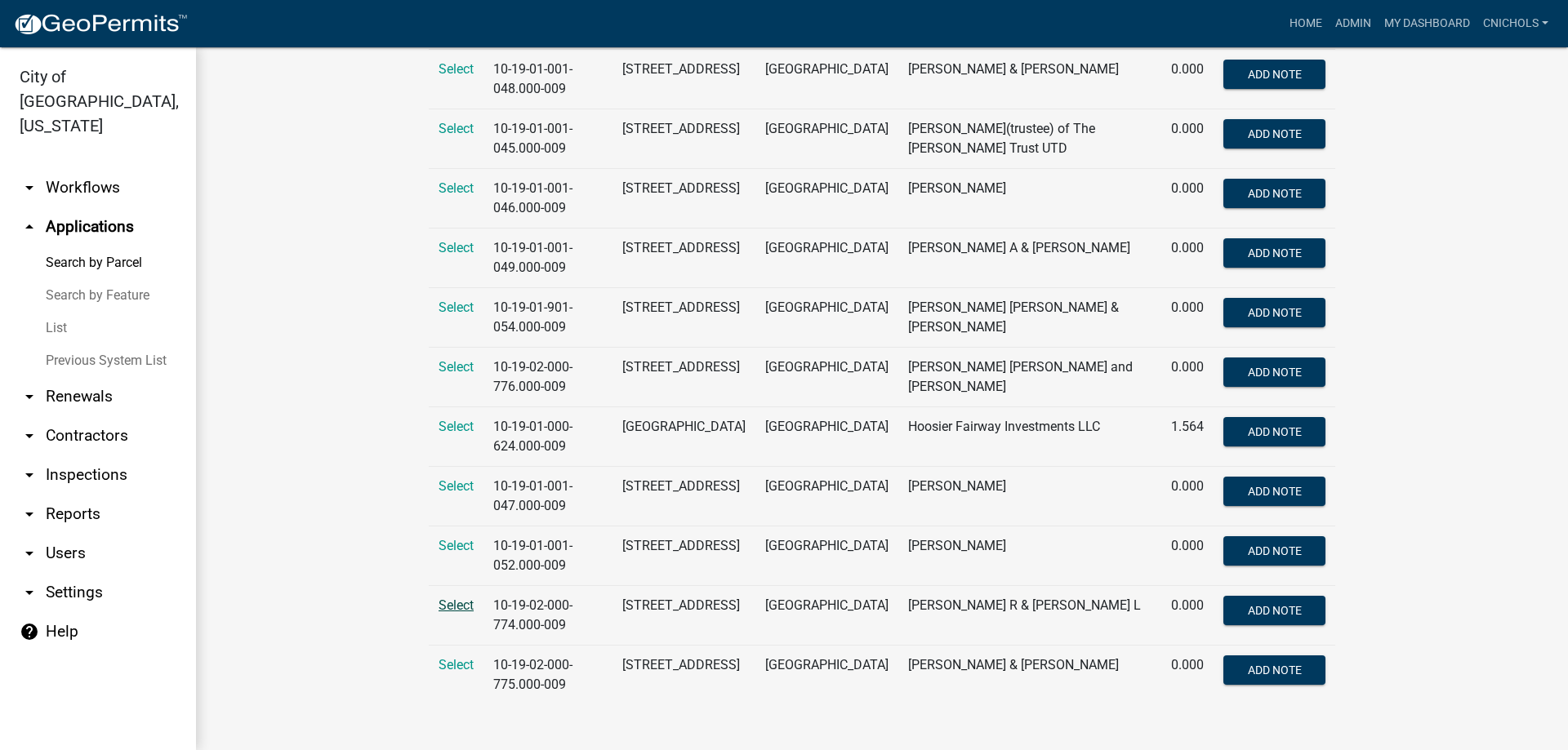
click at [447, 606] on span "Select" at bounding box center [456, 605] width 35 height 16
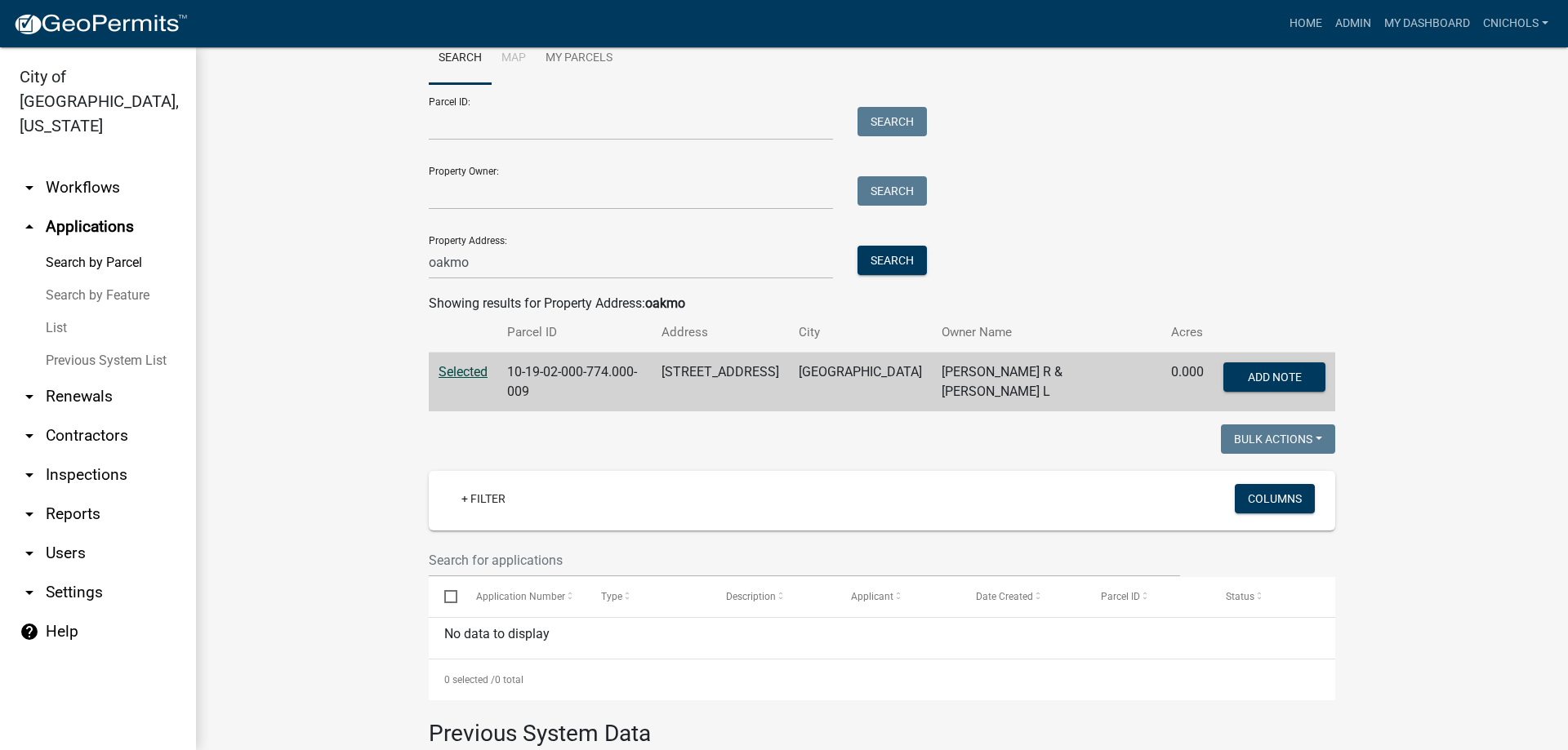
scroll to position [0, 0]
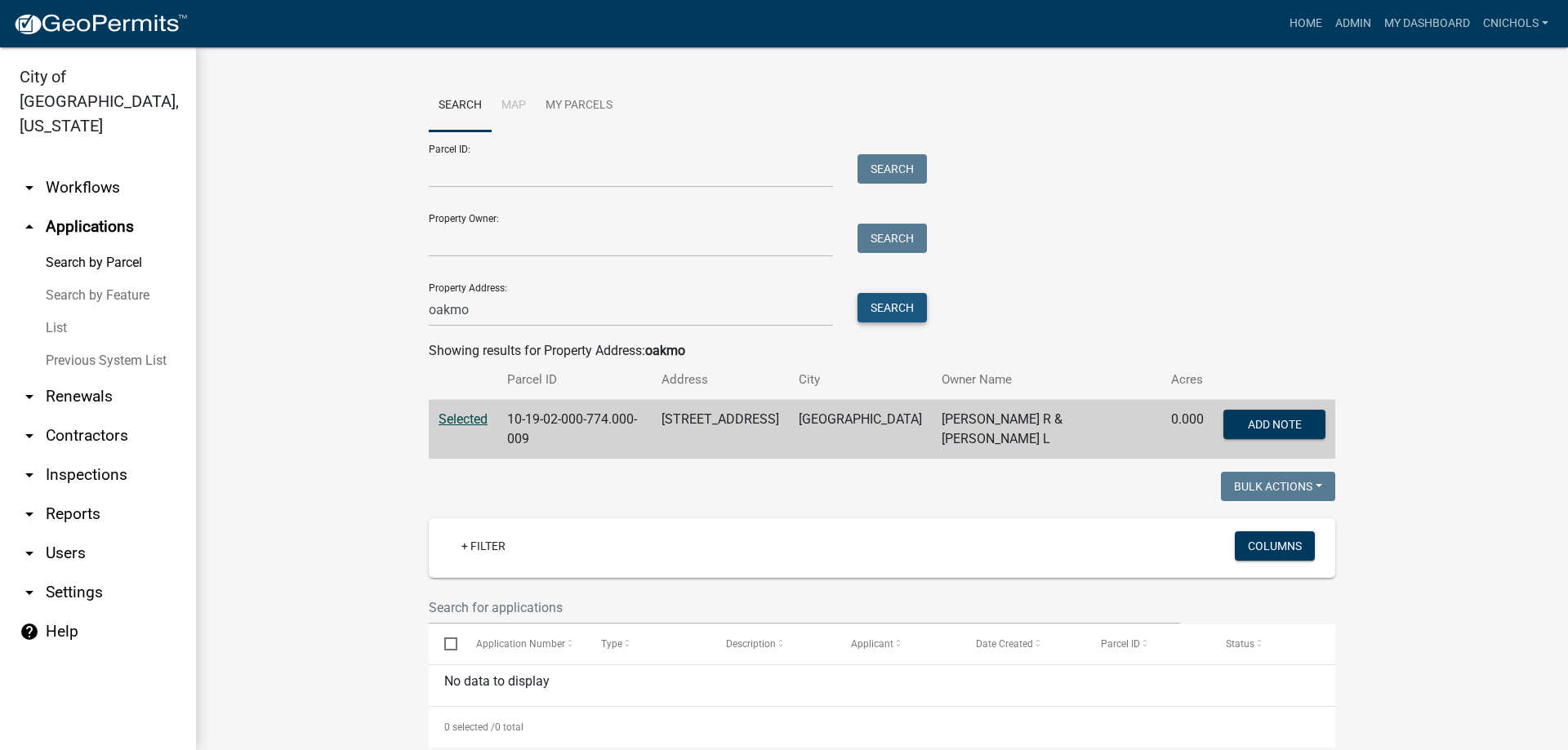
click at [903, 305] on button "Search" at bounding box center [892, 307] width 70 height 29
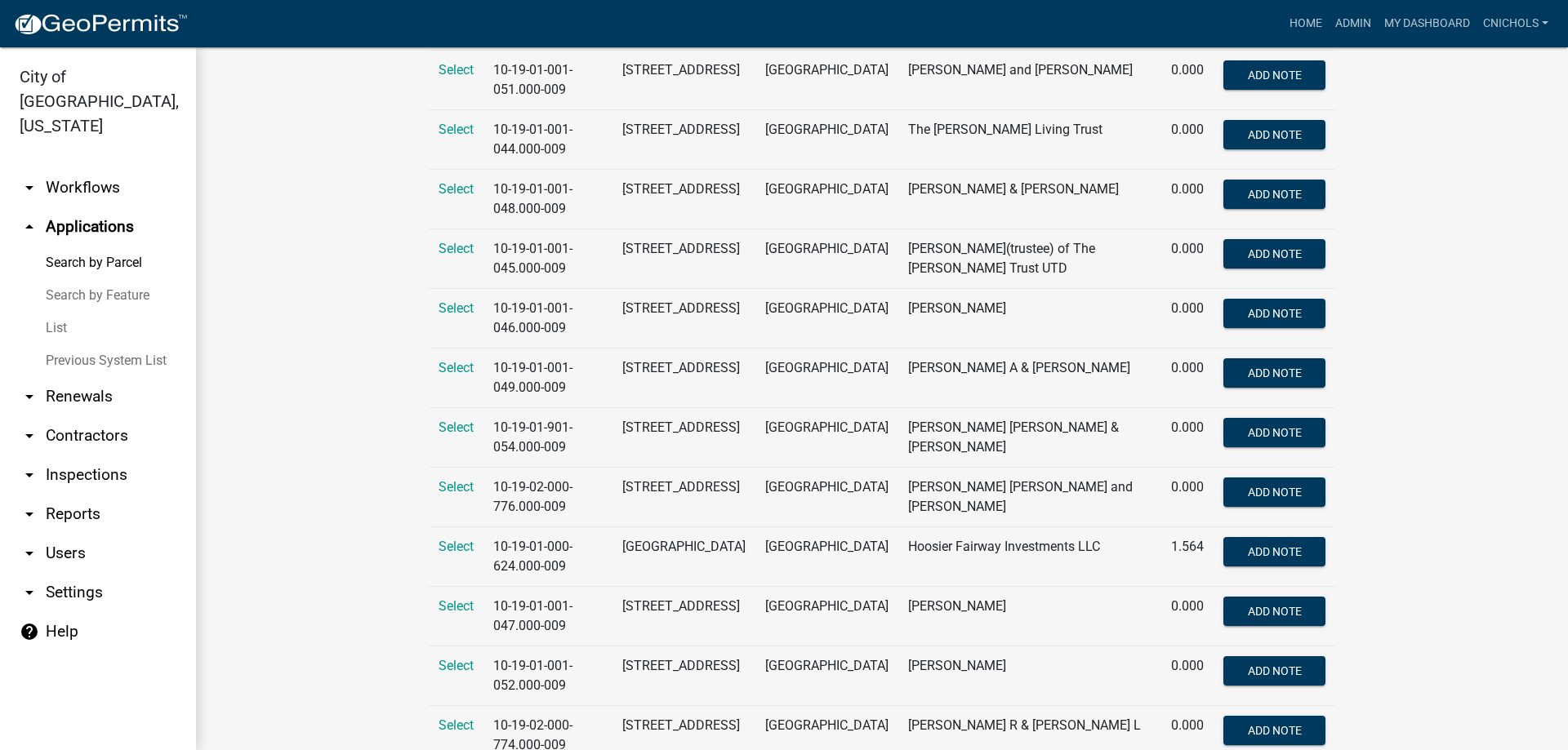
scroll to position [529, 0]
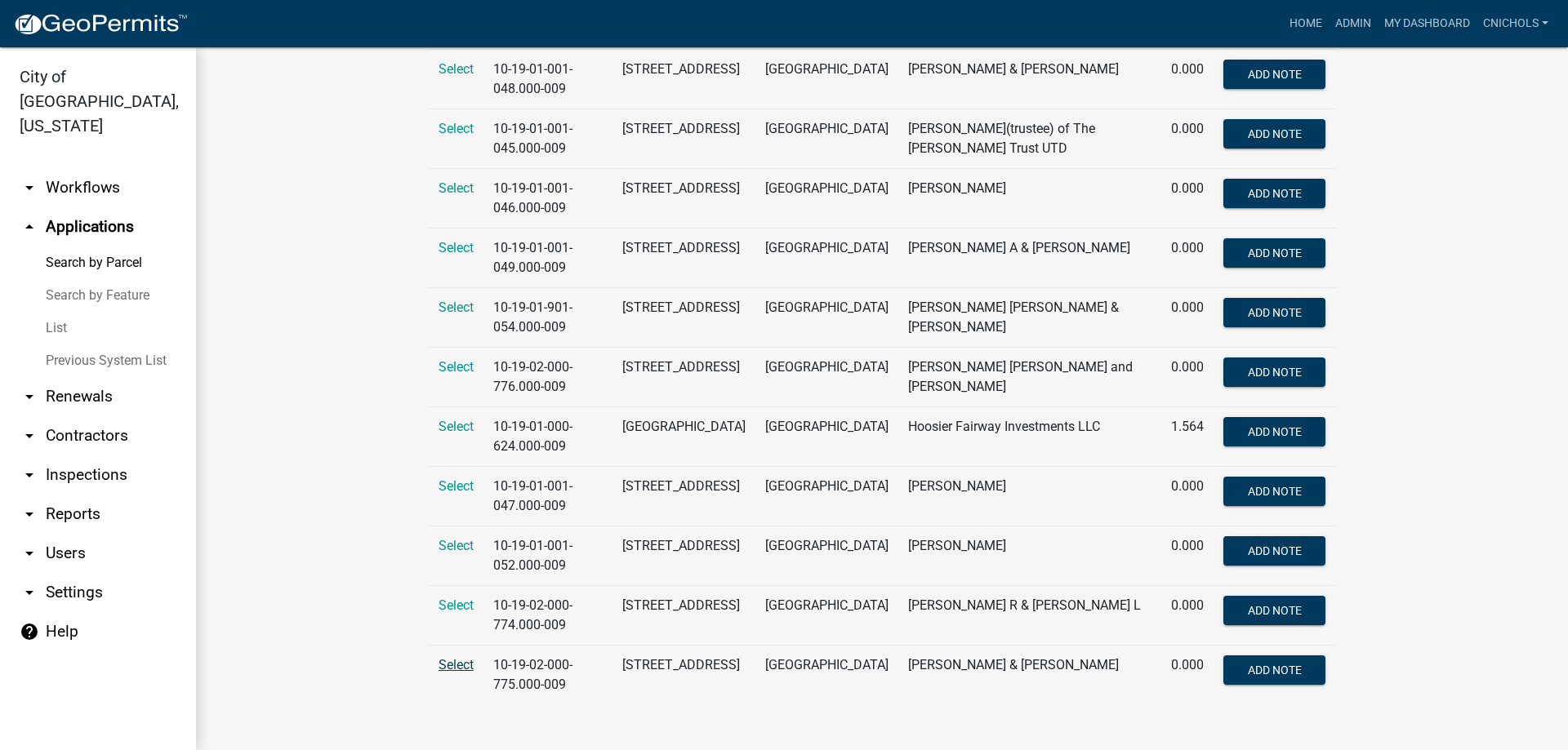
click at [458, 661] on span "Select" at bounding box center [456, 665] width 35 height 16
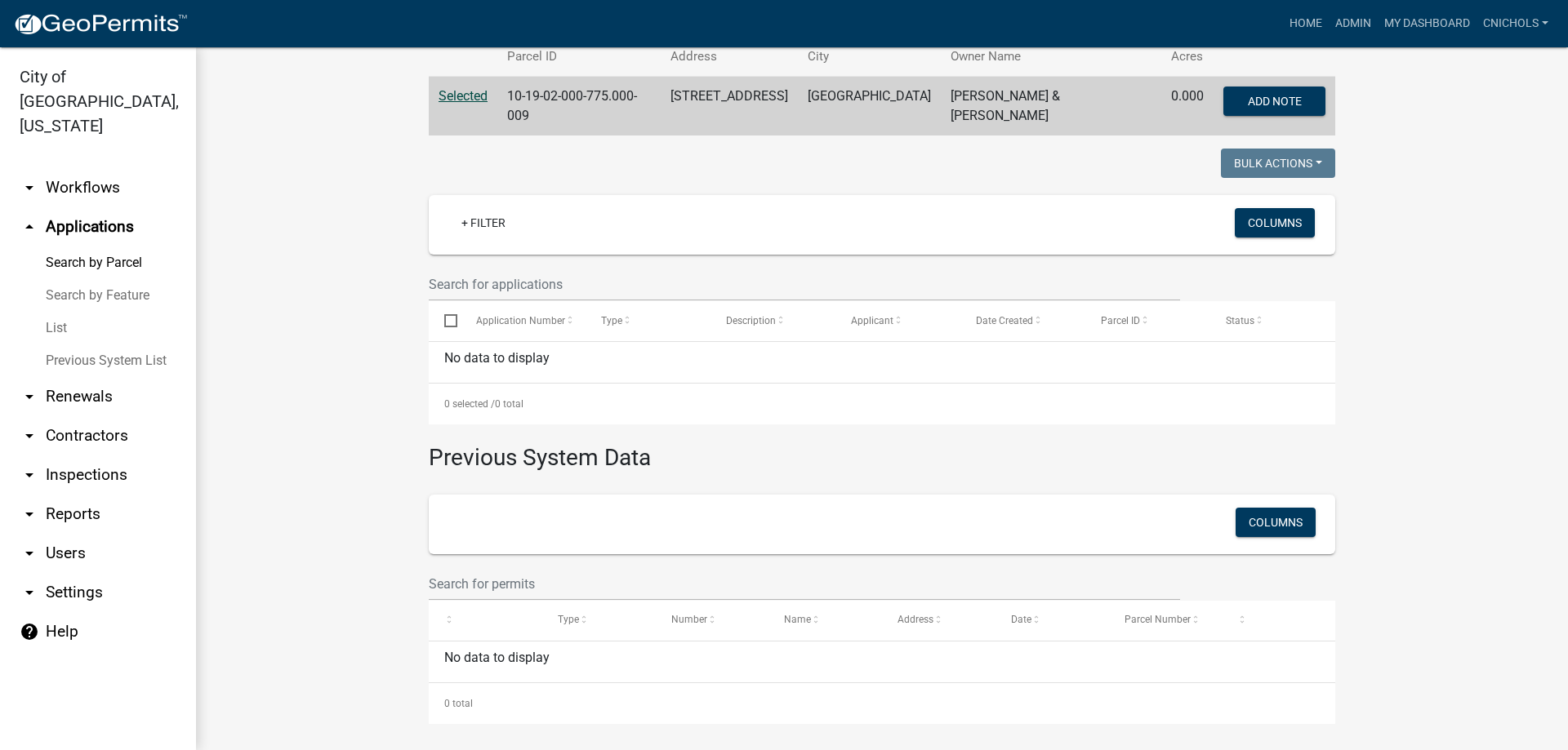
scroll to position [0, 0]
